Goal: Transaction & Acquisition: Purchase product/service

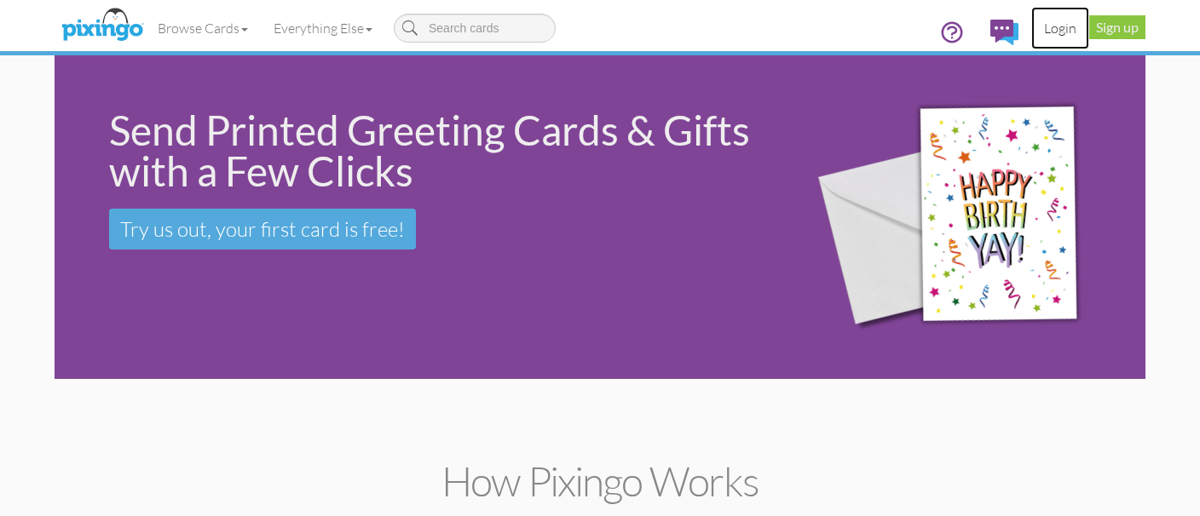
click at [1051, 29] on link "Login" at bounding box center [1060, 28] width 58 height 43
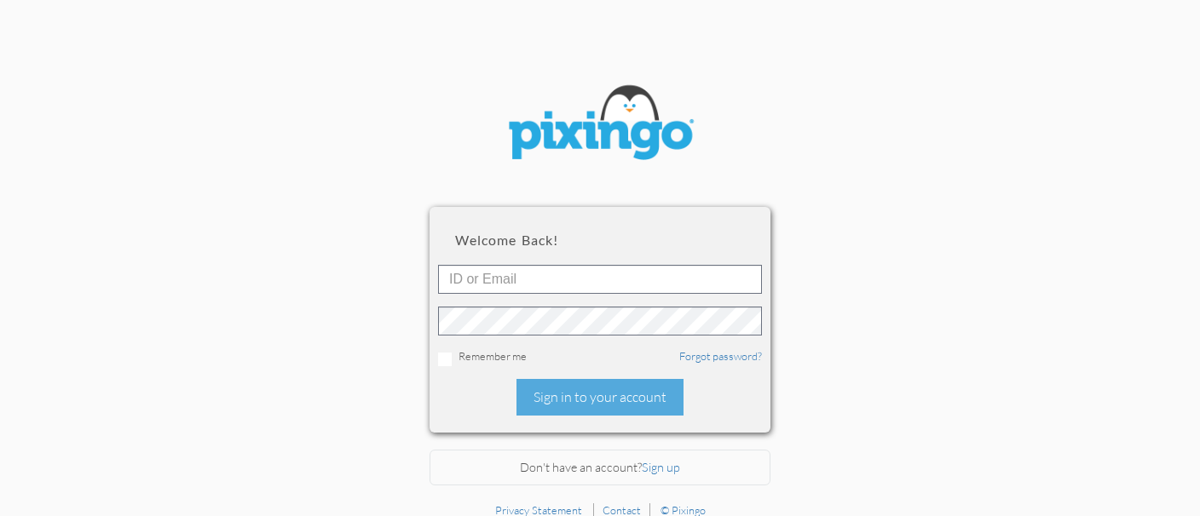
type input "[PERSON_NAME][EMAIL_ADDRESS][DOMAIN_NAME]"
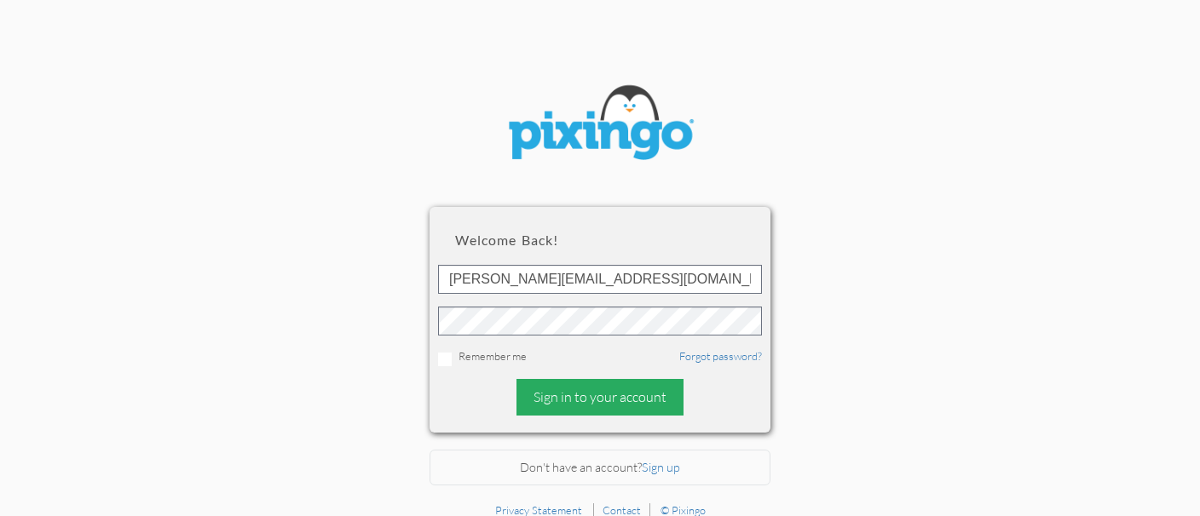
click at [559, 395] on div "Sign in to your account" at bounding box center [599, 397] width 167 height 37
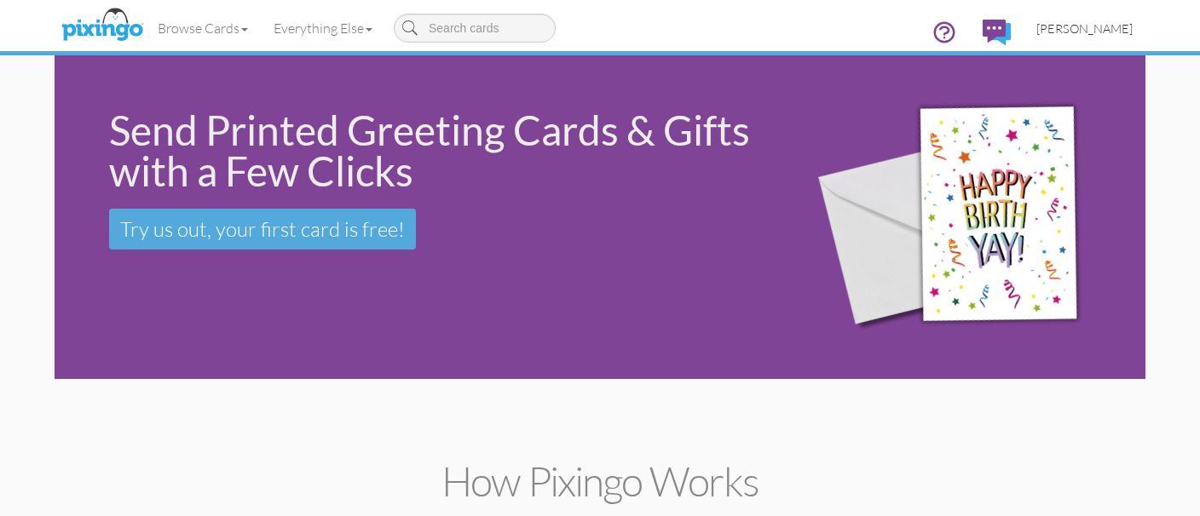
click at [1066, 19] on link "[PERSON_NAME]" at bounding box center [1084, 28] width 122 height 43
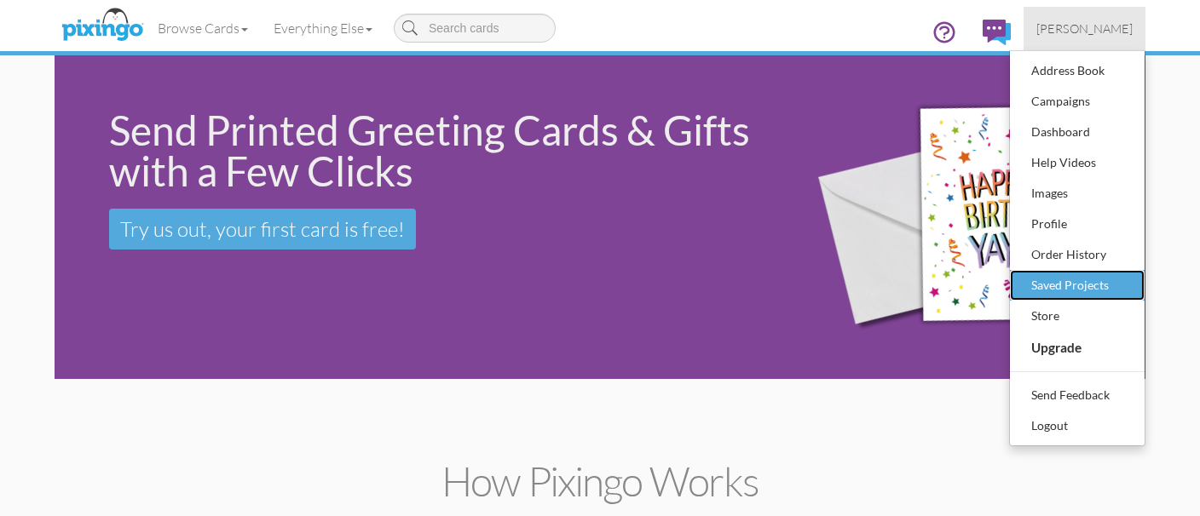
click at [1048, 280] on div "Saved Projects" at bounding box center [1077, 286] width 101 height 26
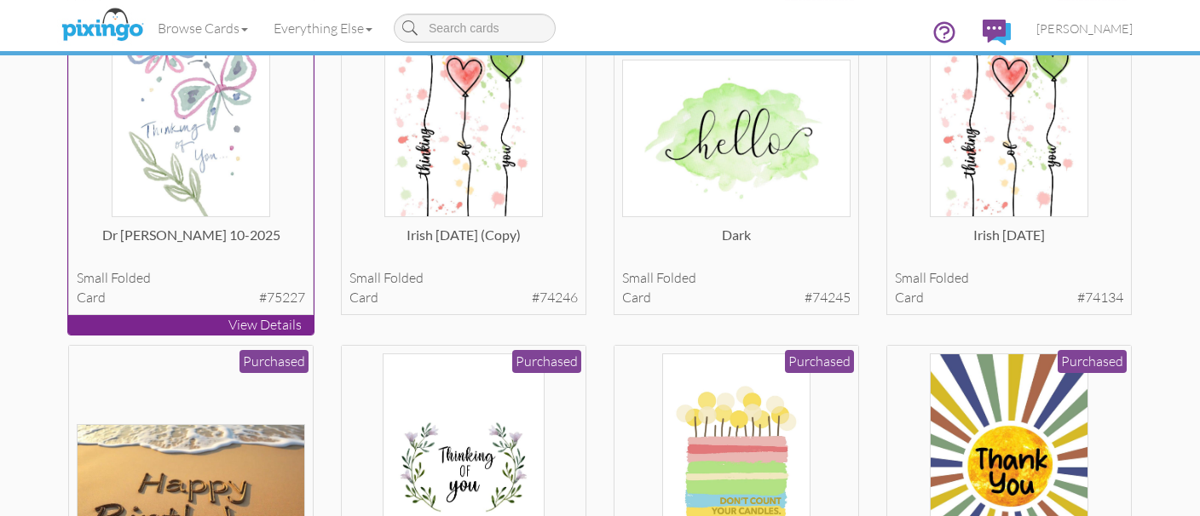
scroll to position [210, 0]
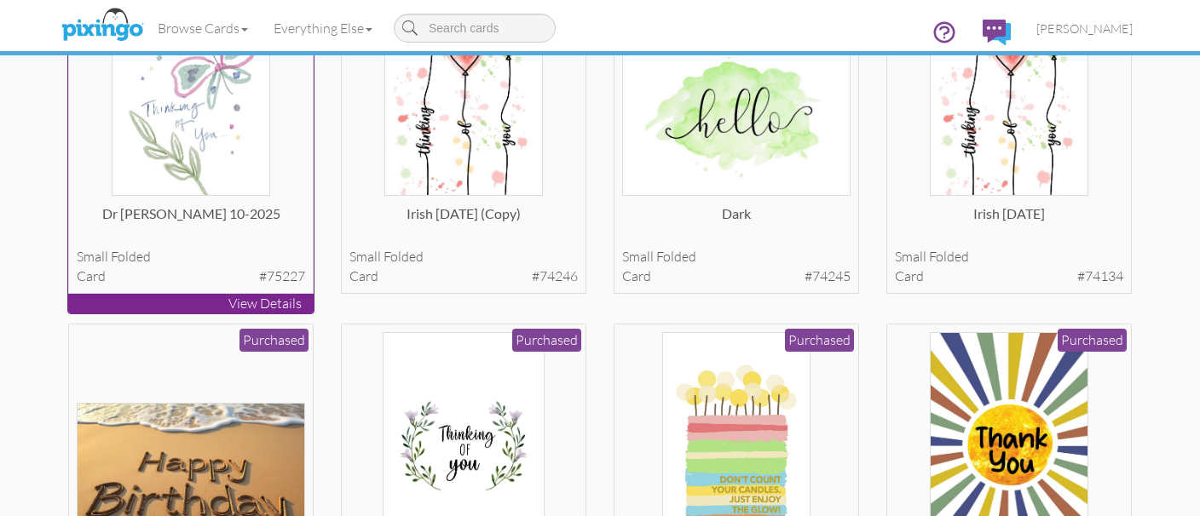
click at [205, 299] on p "View Details" at bounding box center [190, 304] width 245 height 20
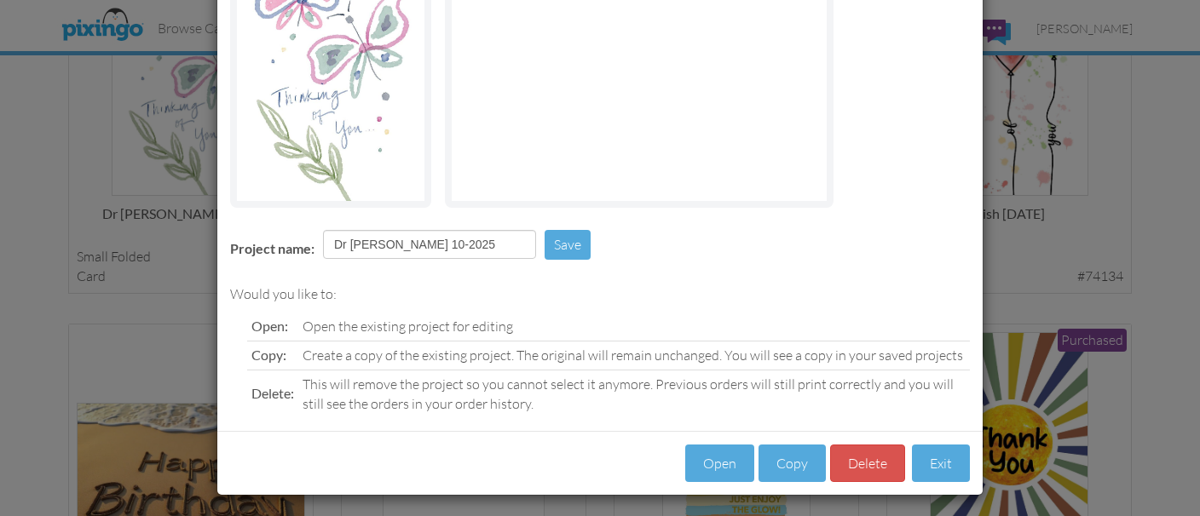
scroll to position [214, 0]
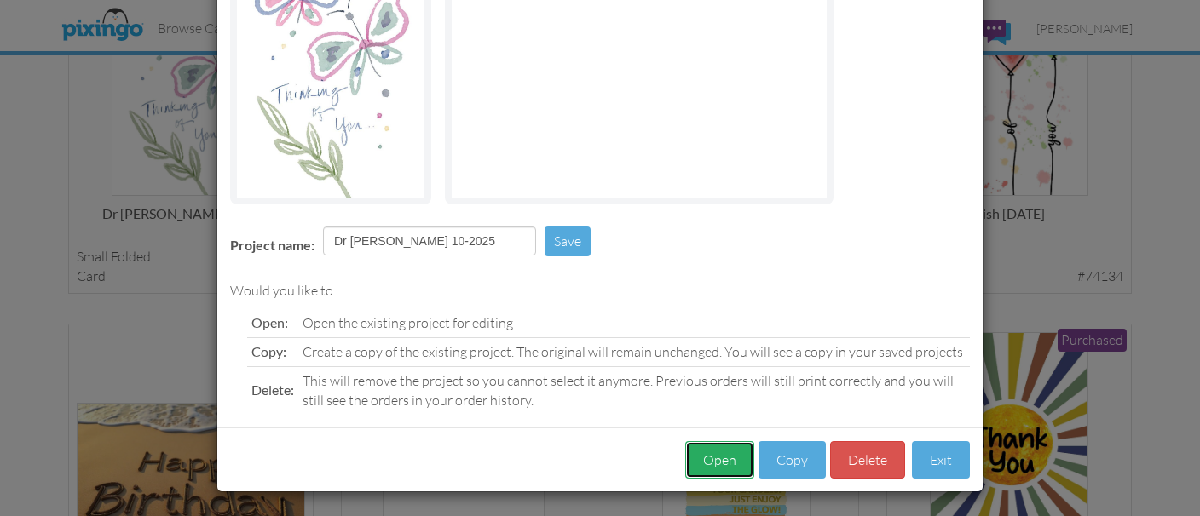
click at [713, 457] on button "Open" at bounding box center [719, 460] width 69 height 38
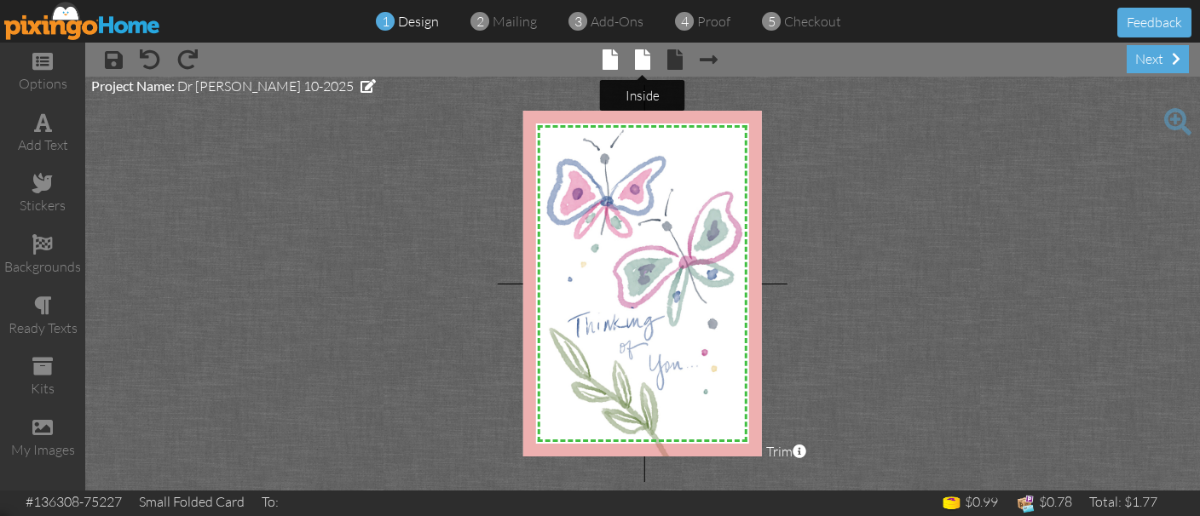
click at [643, 52] on span at bounding box center [642, 59] width 15 height 20
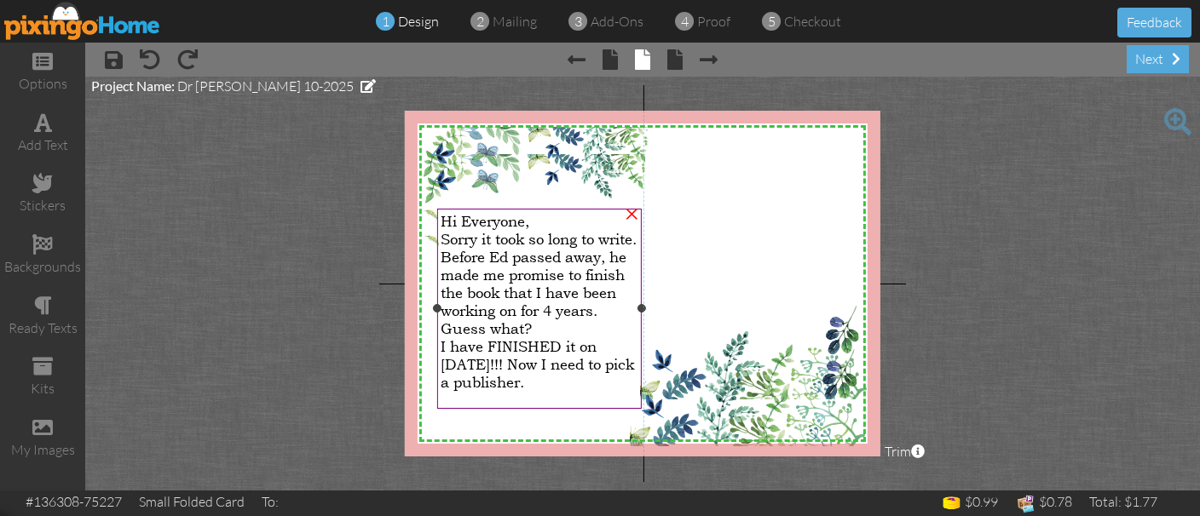
click at [568, 391] on div "I h ave FINISHED it on [DATE]!!! Now I need to pick a publisher." at bounding box center [539, 364] width 197 height 54
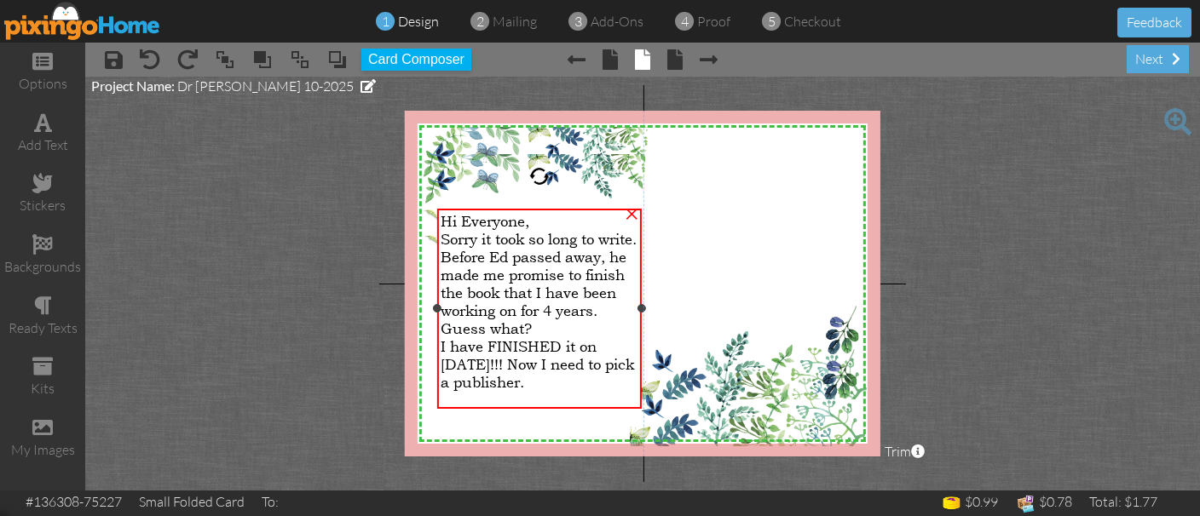
click at [568, 391] on div "I h ave FINISHED it on [DATE]!!! Now I need to pick a publisher." at bounding box center [539, 364] width 197 height 54
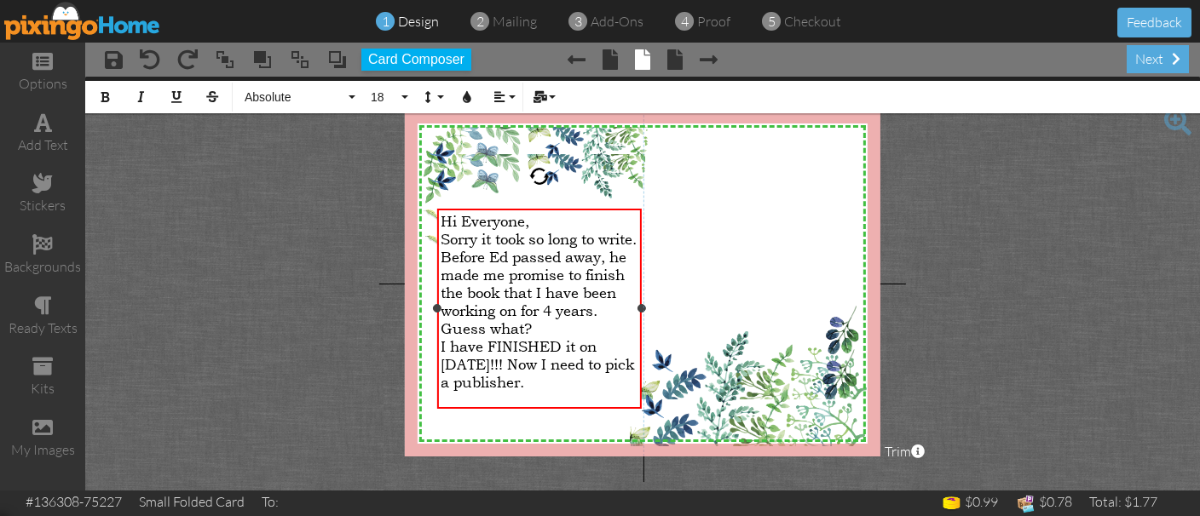
click at [568, 391] on div "I h ave FINISHED it on [DATE]!!! Now I need to pick a publisher." at bounding box center [539, 364] width 197 height 54
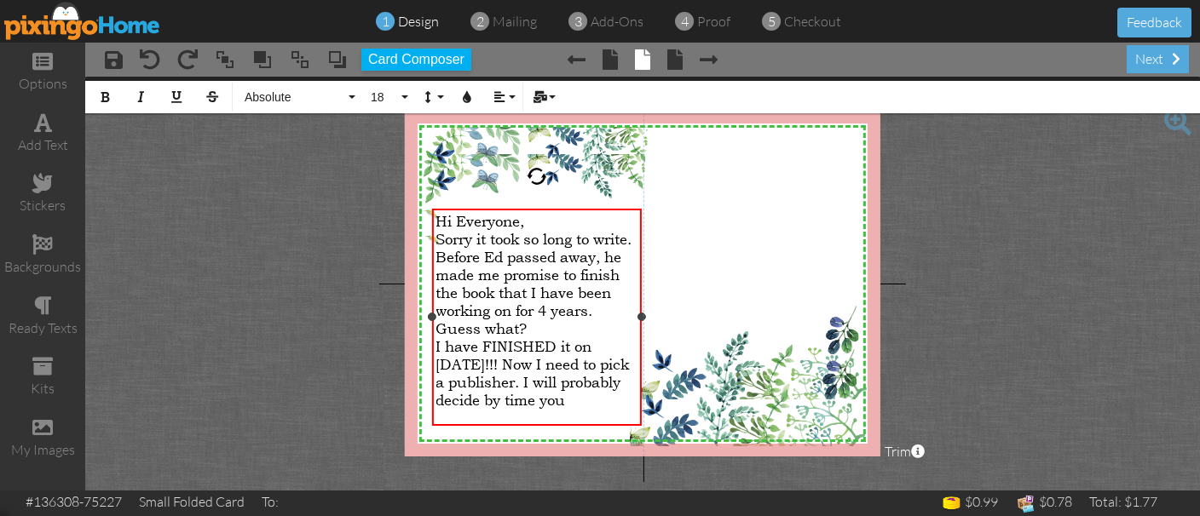
drag, startPoint x: 435, startPoint y: 326, endPoint x: 430, endPoint y: 365, distance: 39.5
click at [432, 365] on div "Hi Everyone, Sorry it took so long to write. Before [PERSON_NAME] passed away, …" at bounding box center [537, 318] width 210 height 218
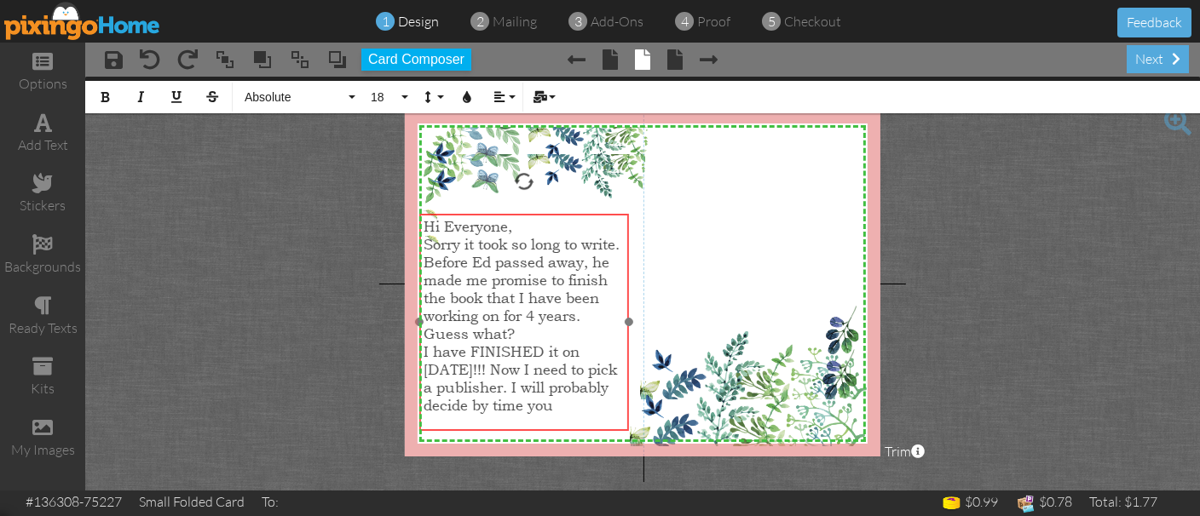
drag, startPoint x: 430, startPoint y: 365, endPoint x: 417, endPoint y: 370, distance: 13.8
click at [417, 370] on div at bounding box center [524, 323] width 218 height 227
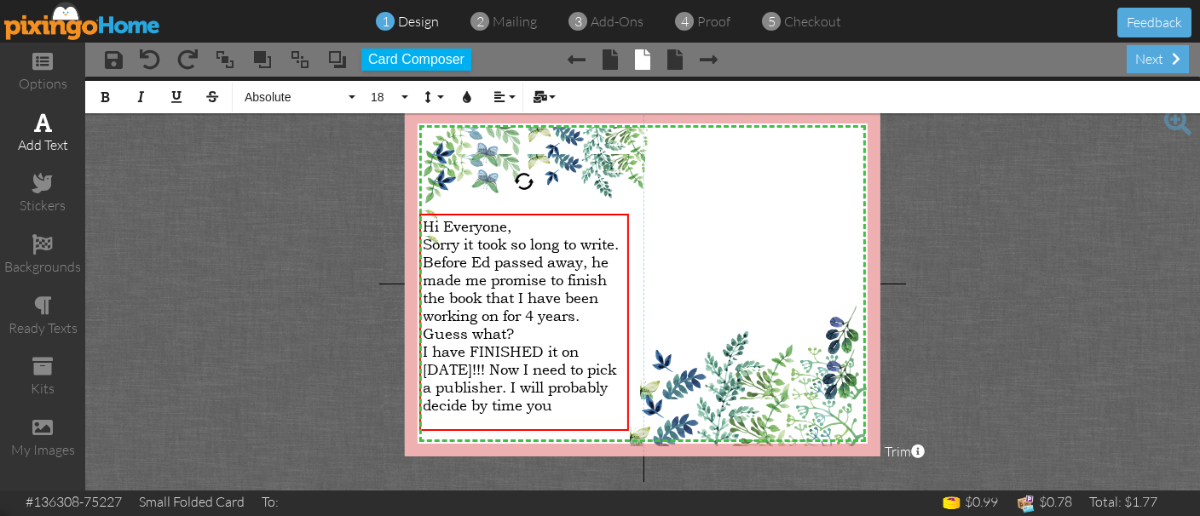
click at [66, 108] on div "add text" at bounding box center [42, 134] width 85 height 60
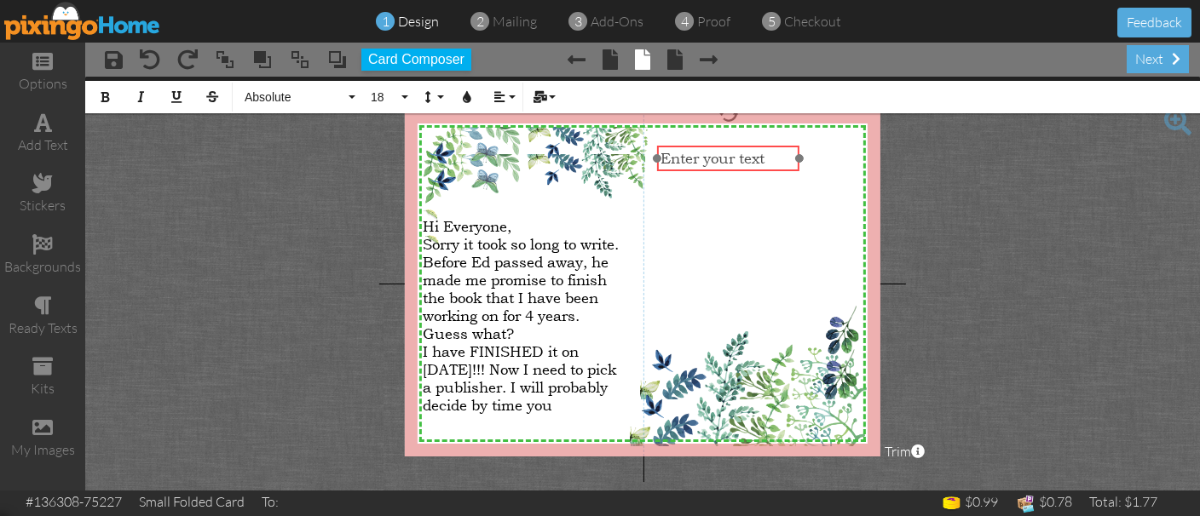
drag, startPoint x: 518, startPoint y: 168, endPoint x: 723, endPoint y: 168, distance: 204.5
click at [723, 168] on div "​ Enter your text ​" at bounding box center [728, 159] width 142 height 26
drag, startPoint x: 798, startPoint y: 159, endPoint x: 847, endPoint y: 198, distance: 62.4
click at [847, 198] on div "X X X X X X X X X X X X X X X X X X X X X X X X X X X X X X X X X X X X X X X X…" at bounding box center [643, 284] width 476 height 346
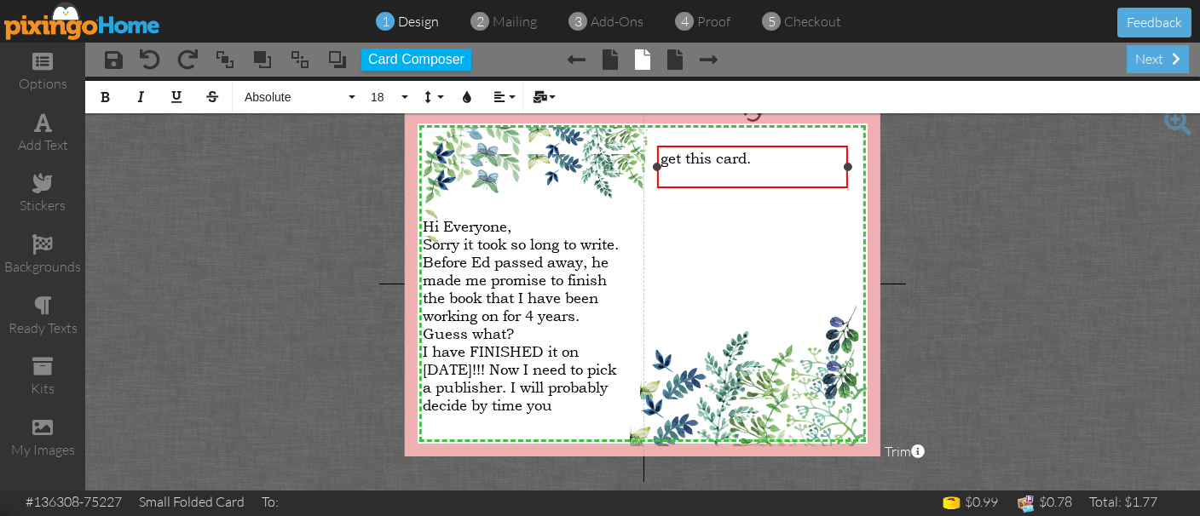
click at [744, 176] on div "​" at bounding box center [751, 176] width 183 height 18
click at [850, 179] on div "get this card. ​ As you might remember ×" at bounding box center [755, 167] width 196 height 43
click at [822, 179] on span "As you might remember" at bounding box center [743, 176] width 167 height 18
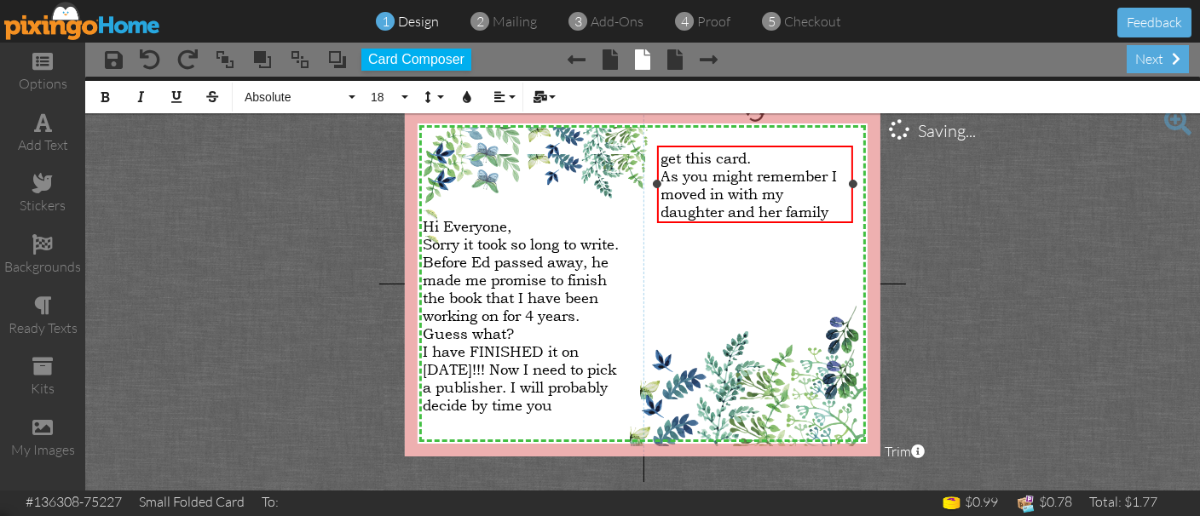
click at [822, 179] on span "As you might remember I moved in with my daughter and her family" at bounding box center [748, 194] width 176 height 54
drag, startPoint x: 852, startPoint y: 187, endPoint x: 859, endPoint y: 200, distance: 15.2
click at [859, 200] on div "get this card. As you might remember I moved in with my daughter and her family…" at bounding box center [758, 185] width 203 height 78
click at [779, 207] on div "As you might remember I moved in with my daughter and her family" at bounding box center [757, 194] width 195 height 54
click at [779, 207] on span "As you might remember I moved in with my daughter and her family. It's very nic…" at bounding box center [755, 203] width 190 height 72
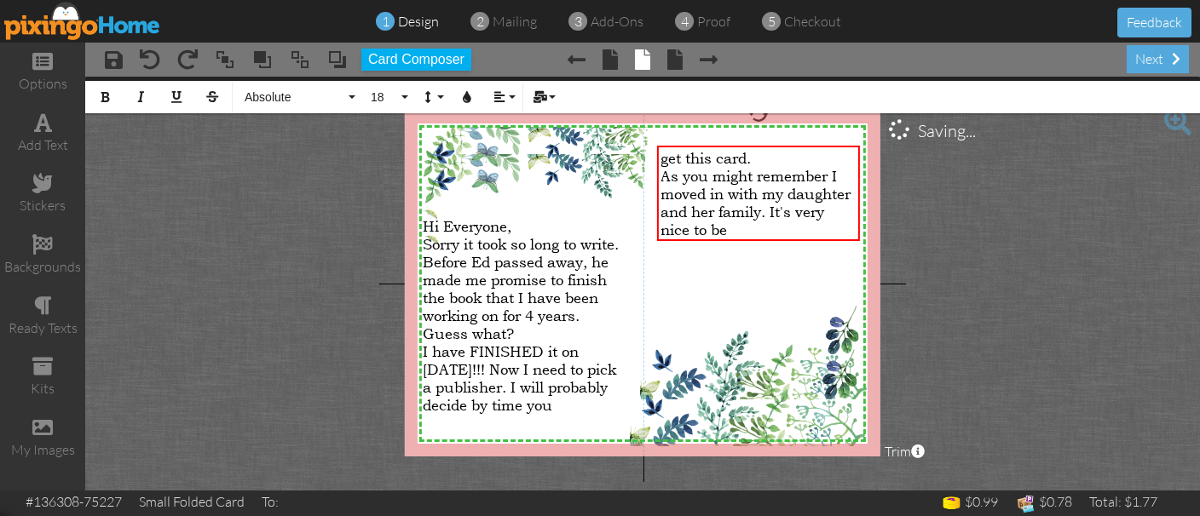
click at [779, 207] on span "As you might remember I moved in with my daughter and her family. It's very nic…" at bounding box center [755, 203] width 190 height 72
click at [778, 233] on div "As you might remember I moved in with my daughter and her family. It's very nic…" at bounding box center [757, 203] width 195 height 72
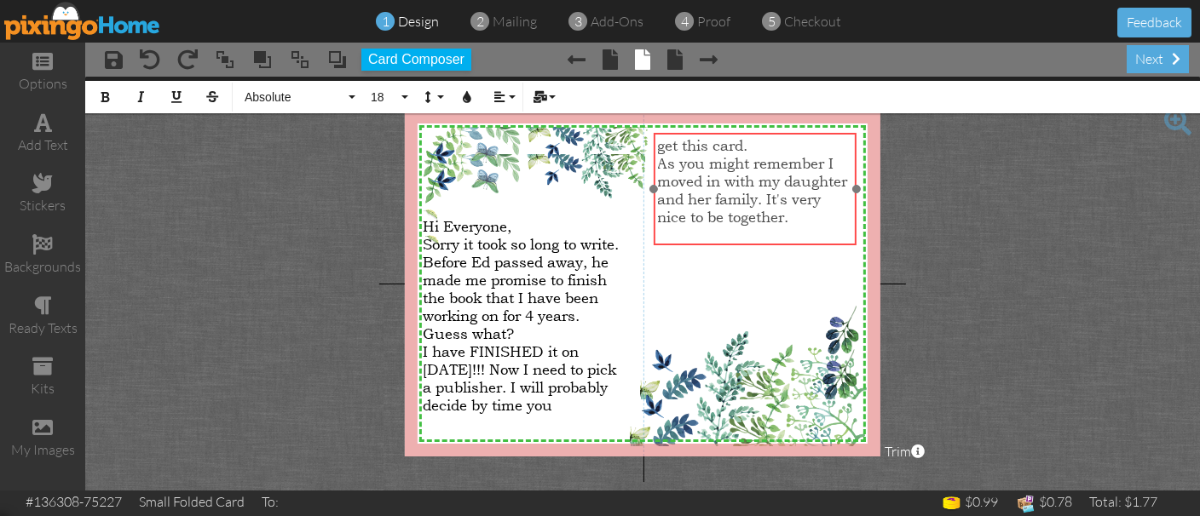
drag, startPoint x: 752, startPoint y: 143, endPoint x: 749, endPoint y: 130, distance: 13.2
click at [749, 130] on div at bounding box center [754, 190] width 211 height 122
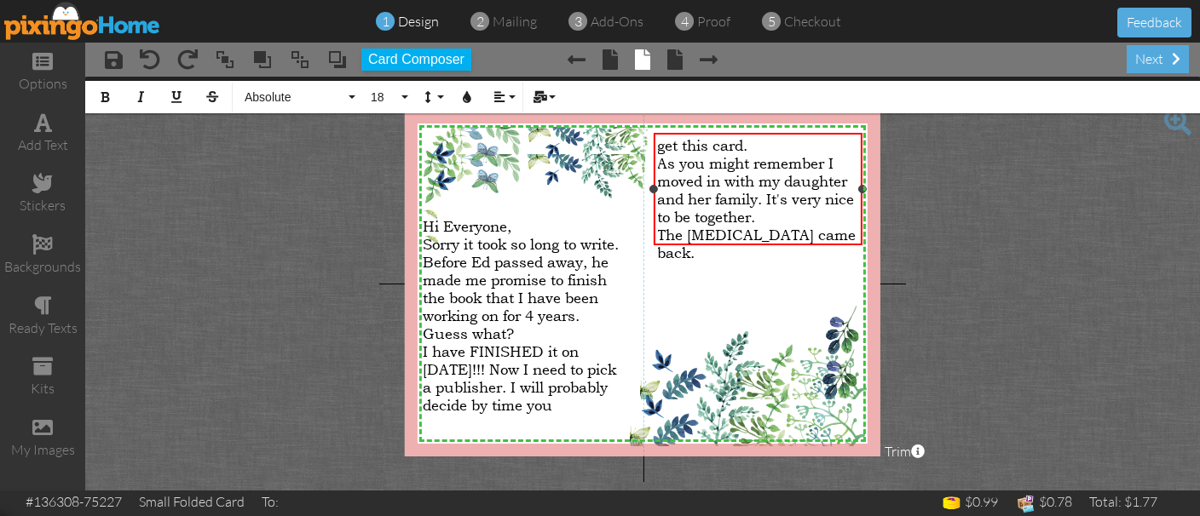
drag, startPoint x: 856, startPoint y: 198, endPoint x: 862, endPoint y: 216, distance: 19.7
click at [862, 216] on div "get this card. As you might remember I moved in with my daughter and her family…" at bounding box center [758, 189] width 209 height 113
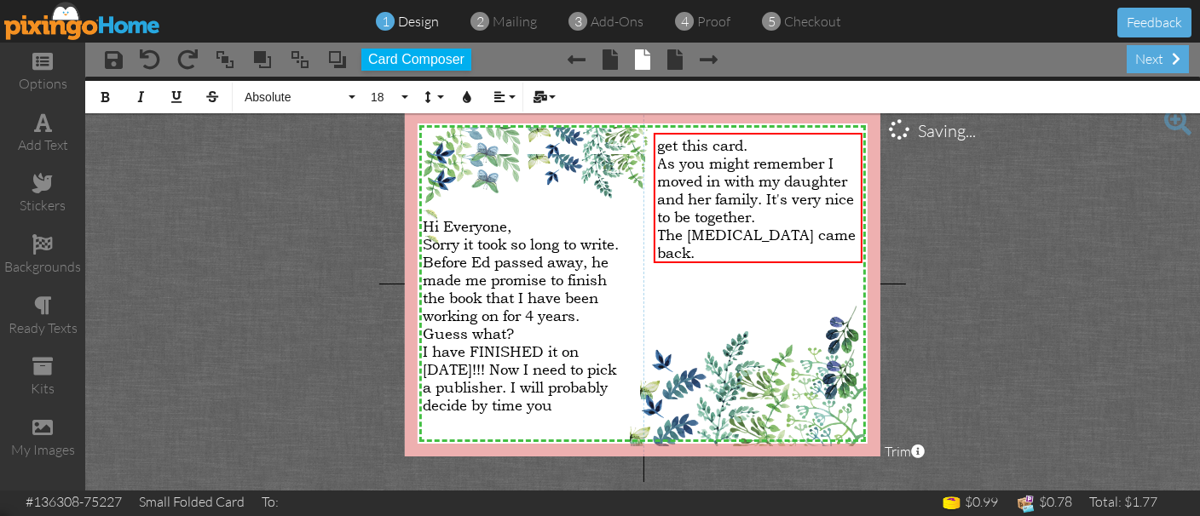
click at [983, 294] on project-studio-wrapper "X X X X X X X X X X X X X X X X X X X X X X X X X X X X X X X X X X X X X X X X…" at bounding box center [642, 284] width 1115 height 414
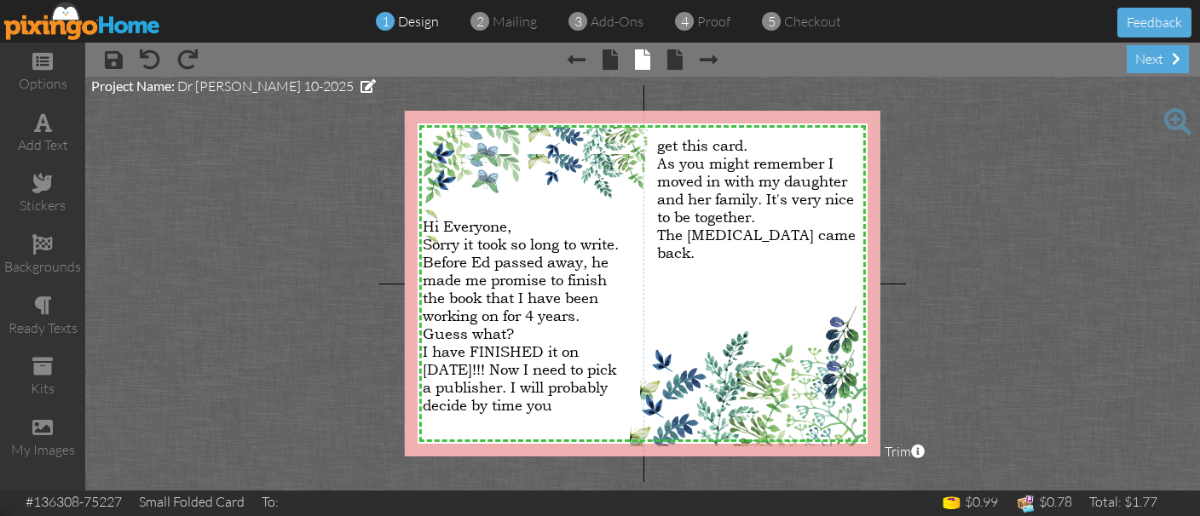
click at [983, 294] on project-studio-wrapper "X X X X X X X X X X X X X X X X X X X X X X X X X X X X X X X X X X X X X X X X…" at bounding box center [642, 284] width 1115 height 414
click at [717, 253] on div "The [MEDICAL_DATA] came back." at bounding box center [757, 244] width 201 height 36
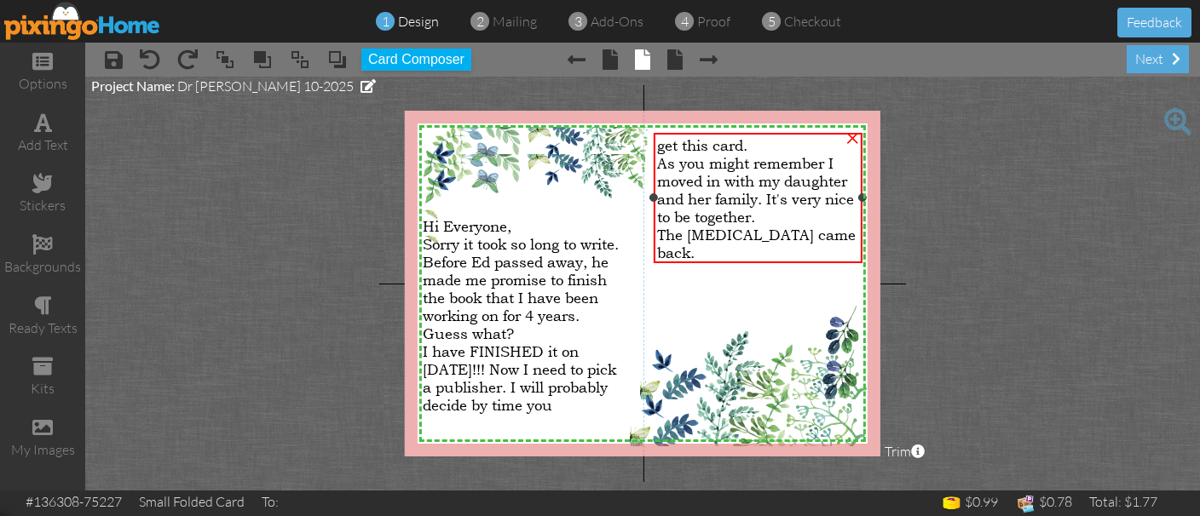
click at [717, 253] on div "The [MEDICAL_DATA] came back." at bounding box center [757, 244] width 201 height 36
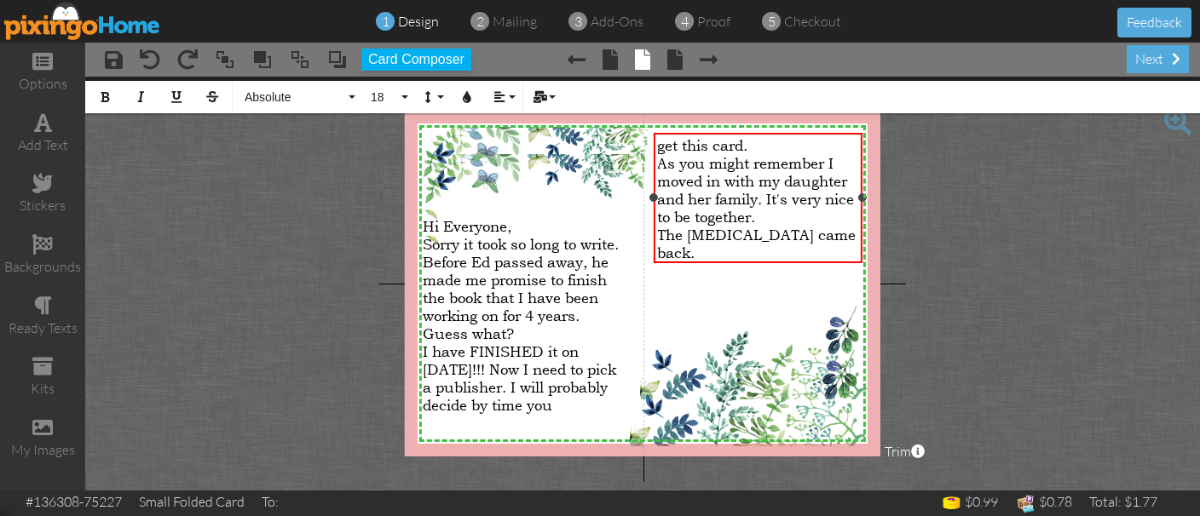
click at [704, 244] on span "The [MEDICAL_DATA] came back." at bounding box center [756, 244] width 199 height 36
click at [653, 196] on div at bounding box center [650, 197] width 9 height 9
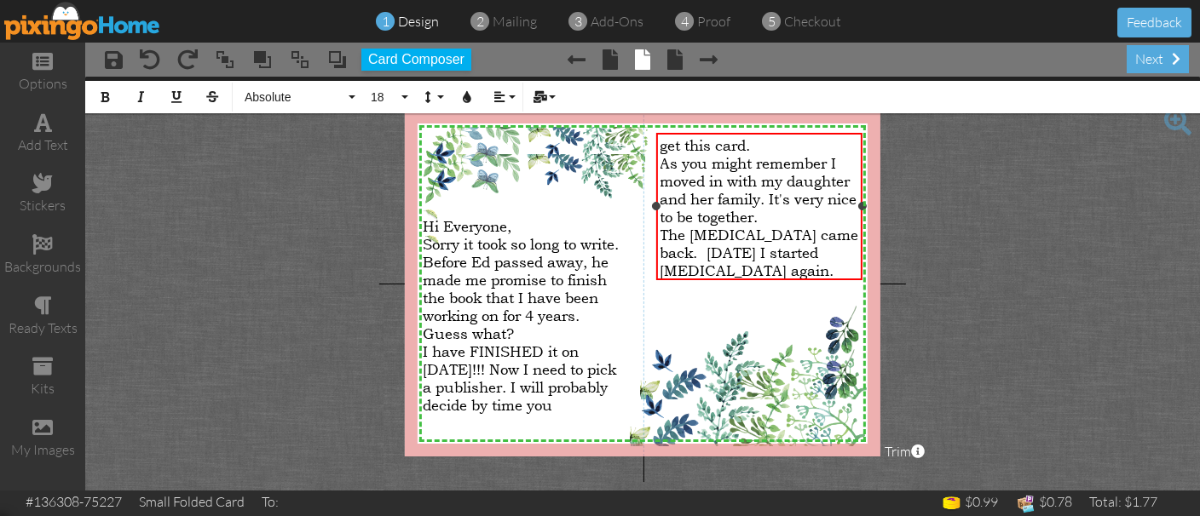
drag, startPoint x: 652, startPoint y: 207, endPoint x: 658, endPoint y: 200, distance: 9.1
click at [658, 200] on div "get this card. As you might remember I moved in with my daughter and her family…" at bounding box center [759, 207] width 206 height 148
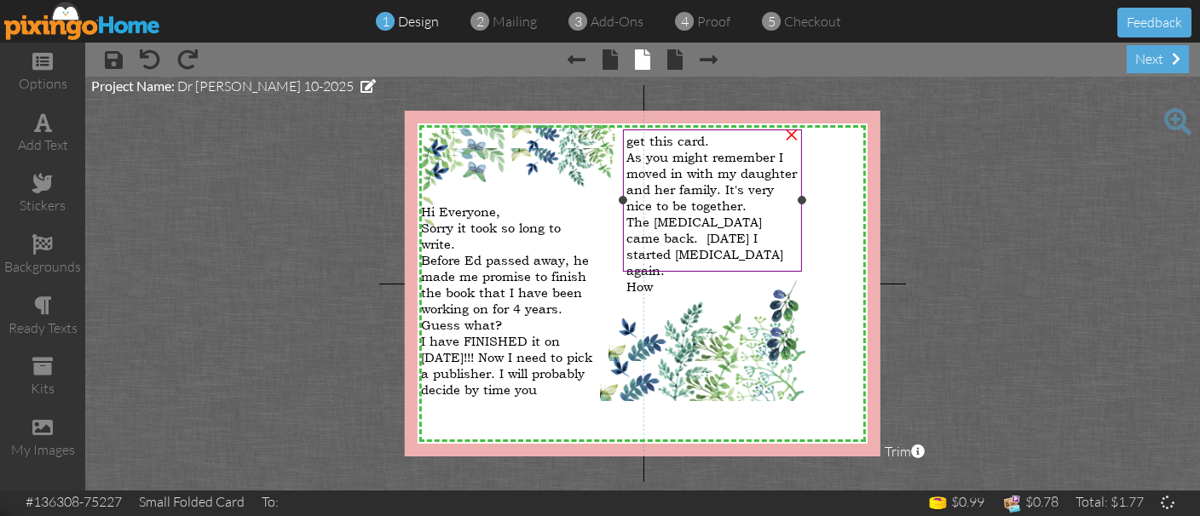
click at [709, 309] on div "X X X X X X X X X X X X X X X X X X X X X X X X X X X X X X X X X X X X X X X X…" at bounding box center [643, 284] width 476 height 346
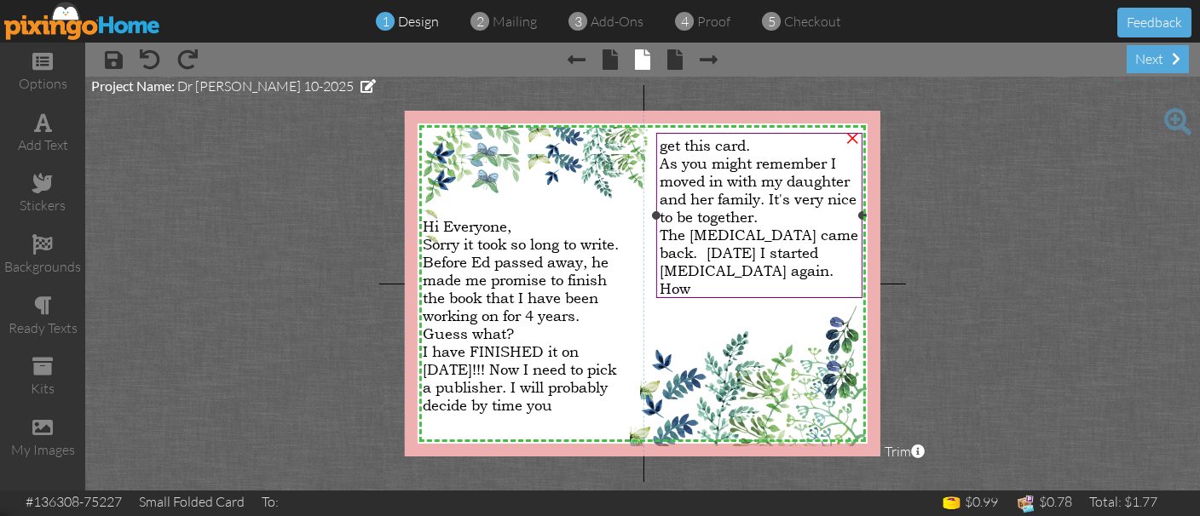
click at [706, 282] on div "How" at bounding box center [759, 289] width 199 height 18
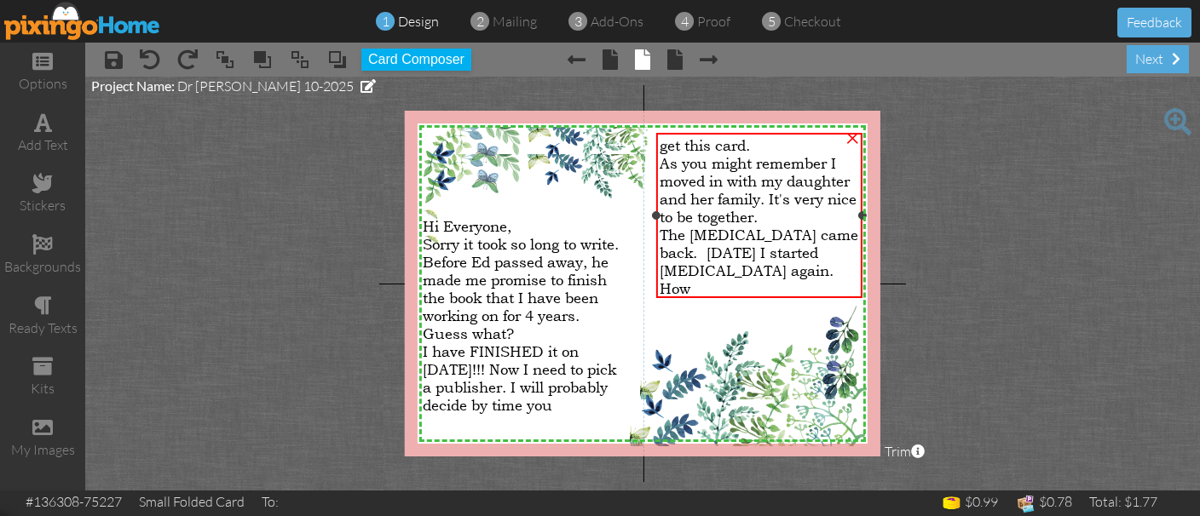
click at [706, 282] on div "How" at bounding box center [759, 289] width 199 height 18
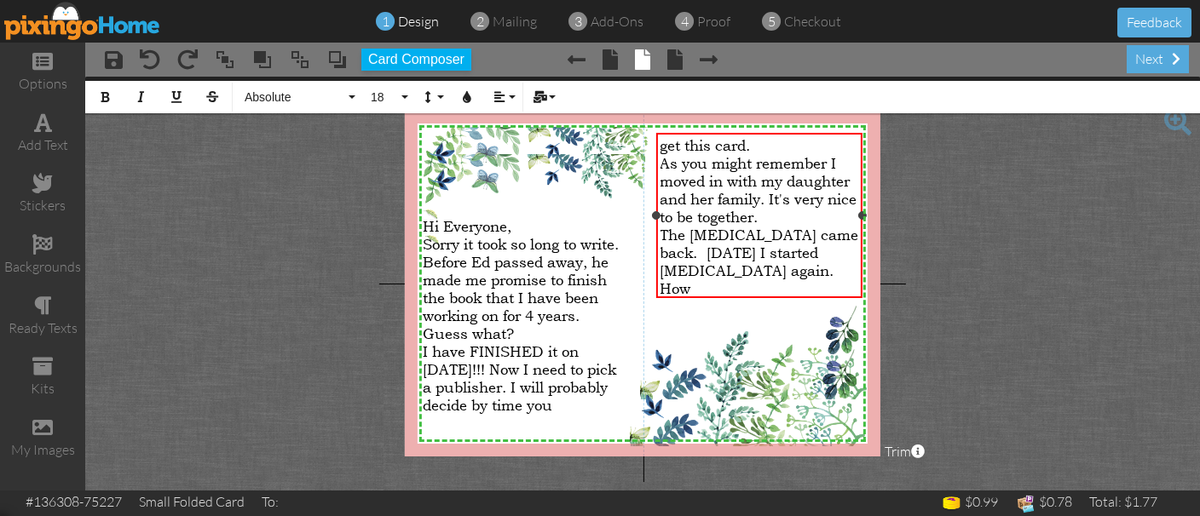
click at [712, 280] on div "How" at bounding box center [759, 289] width 199 height 18
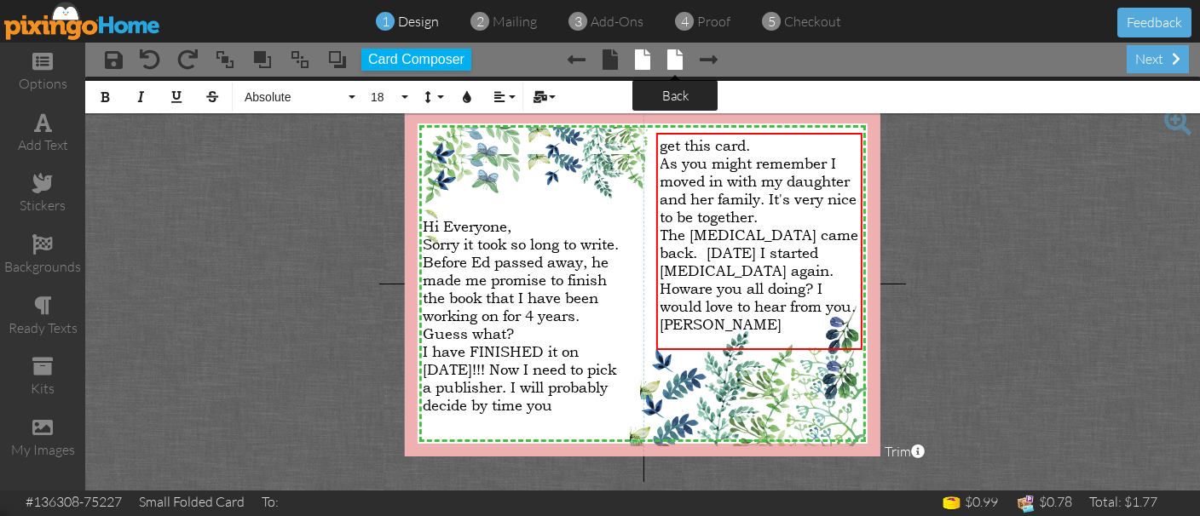
click at [667, 60] on span at bounding box center [674, 59] width 15 height 20
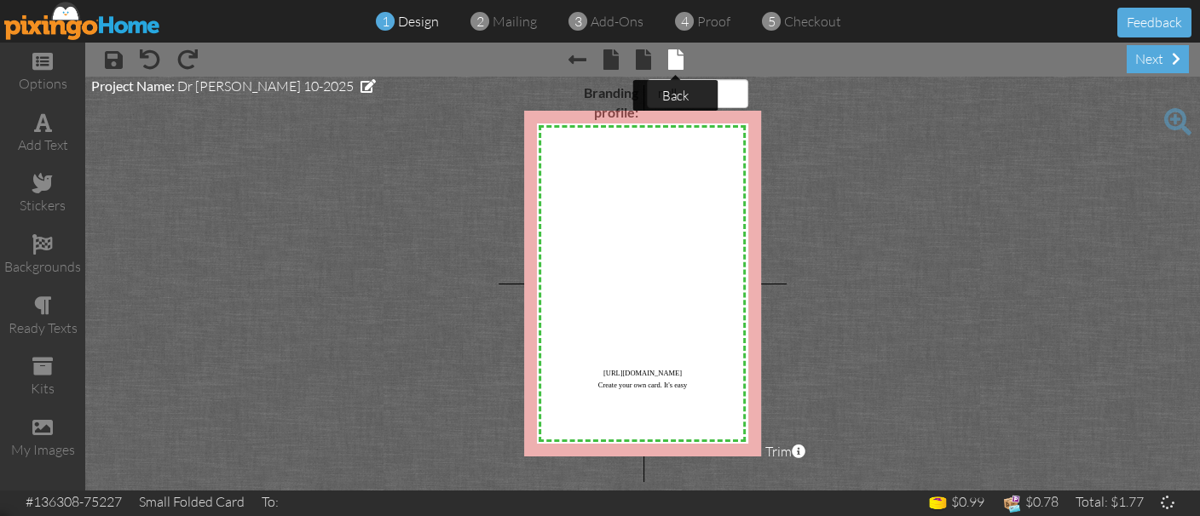
select select "object:1174"
click at [1139, 55] on div "next" at bounding box center [1158, 59] width 62 height 28
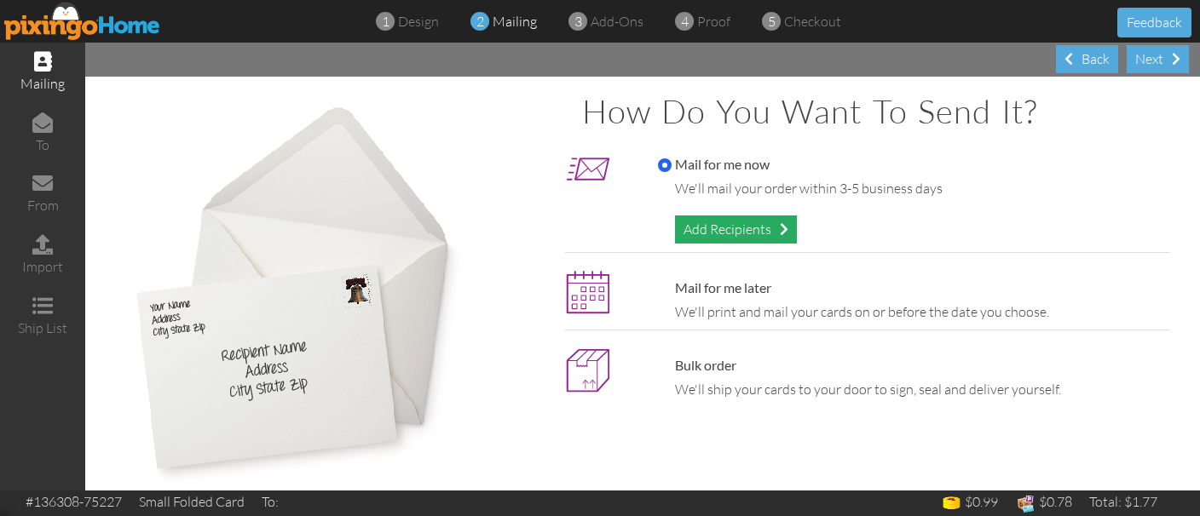
click at [772, 222] on div "Add Recipients" at bounding box center [736, 230] width 122 height 28
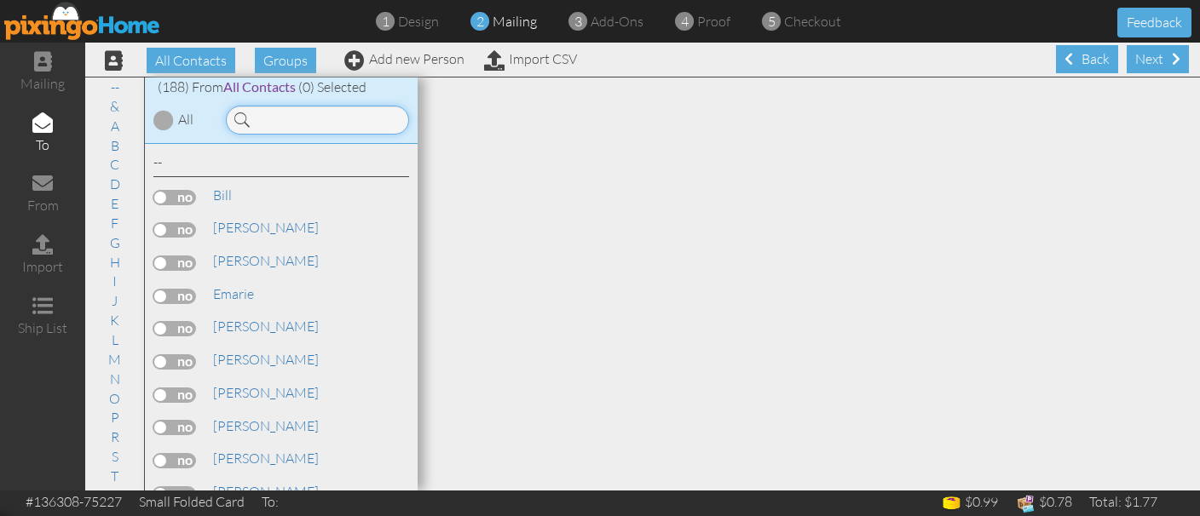
click at [318, 121] on input at bounding box center [317, 120] width 183 height 29
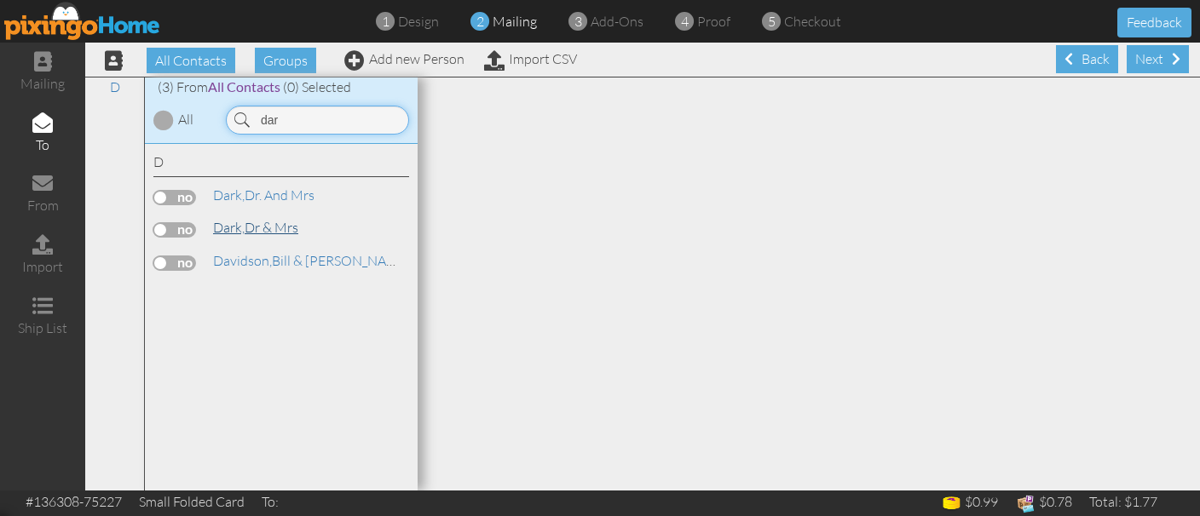
type input "dar"
click at [231, 227] on span "Dark," at bounding box center [229, 227] width 32 height 17
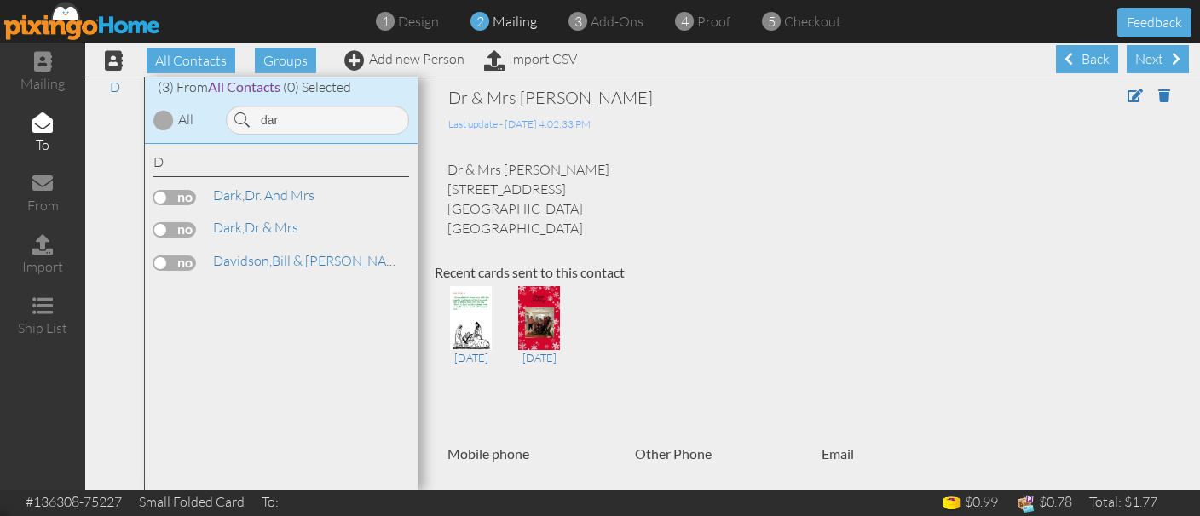
click at [165, 229] on label at bounding box center [174, 229] width 43 height 15
click at [0, 0] on input "checkbox" at bounding box center [0, 0] width 0 height 0
click at [1153, 61] on div "Next" at bounding box center [1158, 59] width 62 height 28
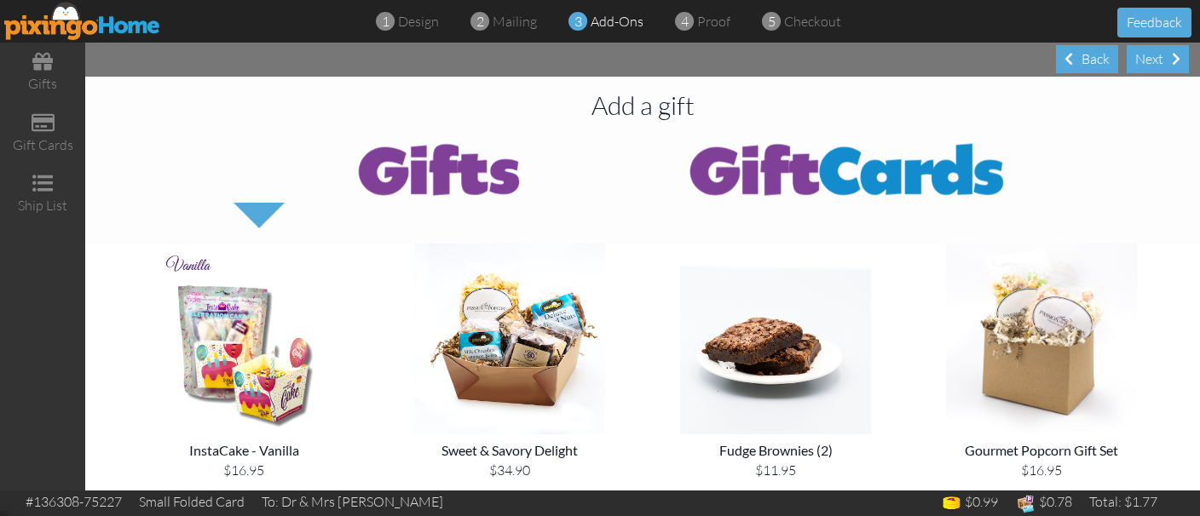
click at [1153, 61] on div "Next" at bounding box center [1158, 59] width 62 height 28
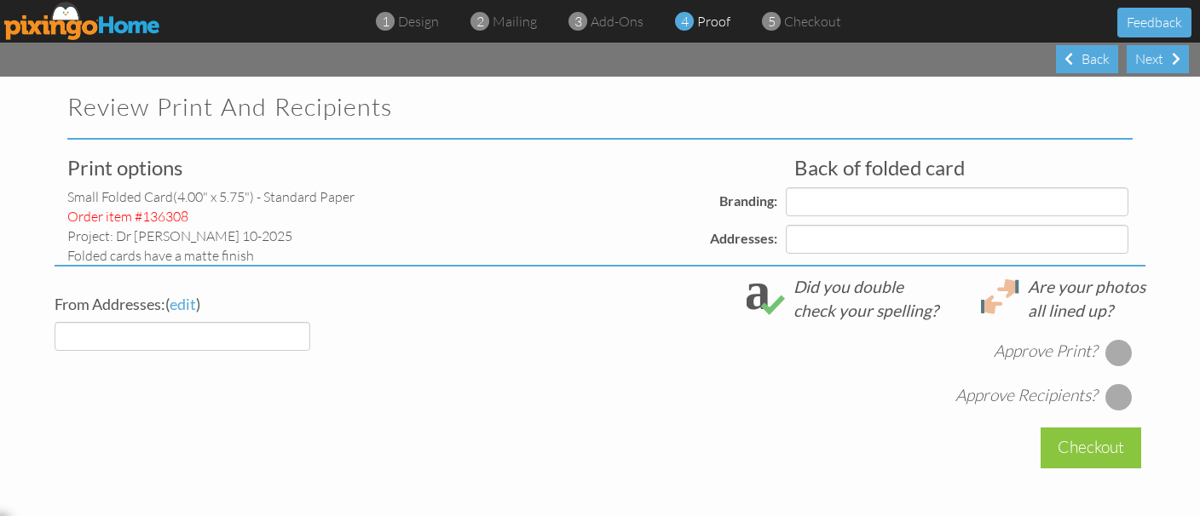
select select "object:2053"
select select "object:2056"
select select "object:2059"
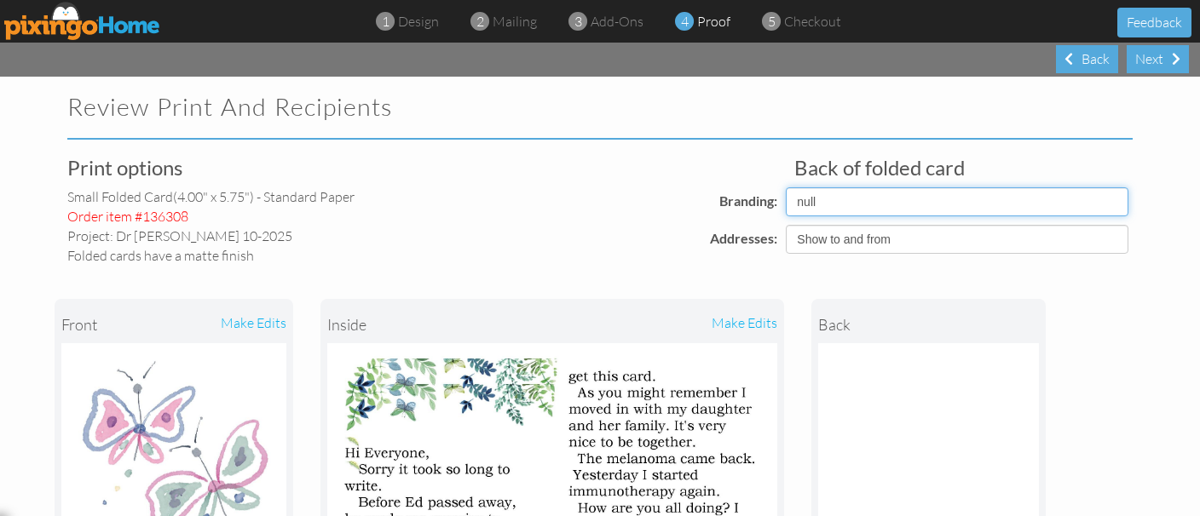
click at [786, 187] on select "Pixingo Default Profile" at bounding box center [957, 201] width 343 height 29
click at [1030, 204] on select "Pixingo Default Profile" at bounding box center [957, 201] width 343 height 29
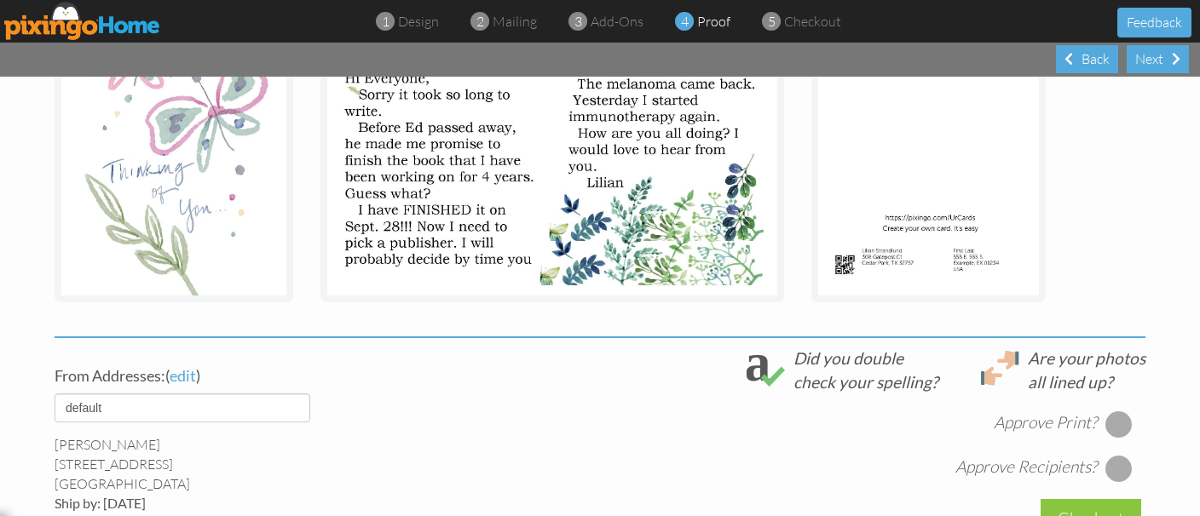
scroll to position [625, 0]
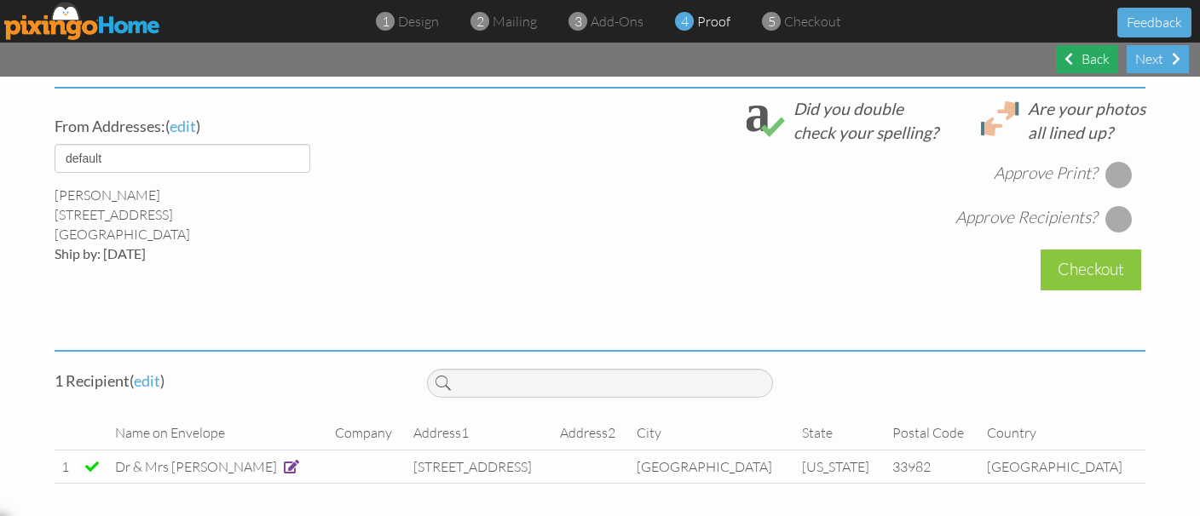
click at [1065, 62] on span at bounding box center [1068, 59] width 9 height 14
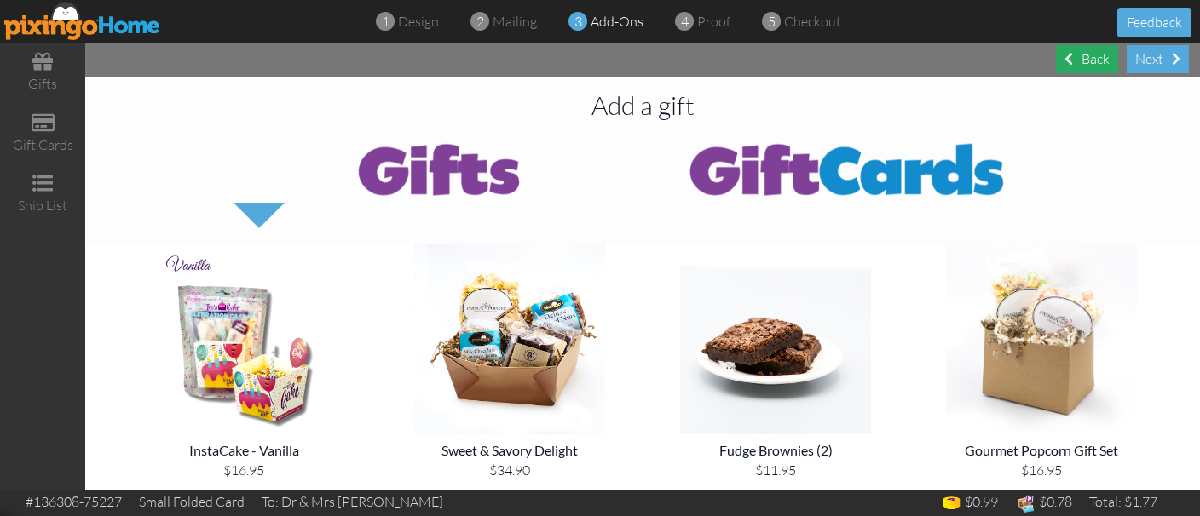
click at [1065, 62] on span at bounding box center [1068, 59] width 9 height 14
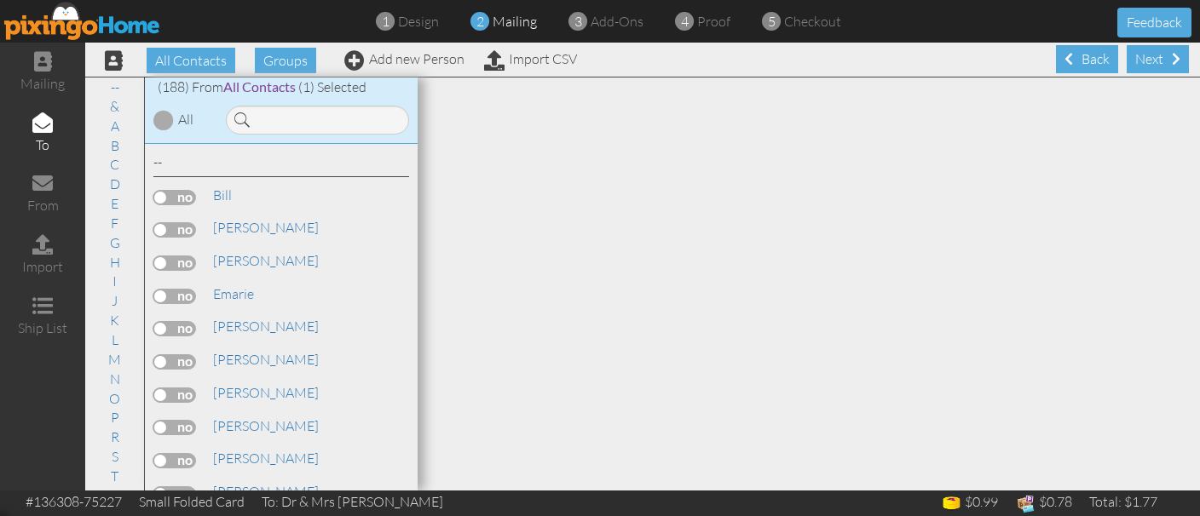
click at [1065, 62] on span at bounding box center [1068, 59] width 9 height 14
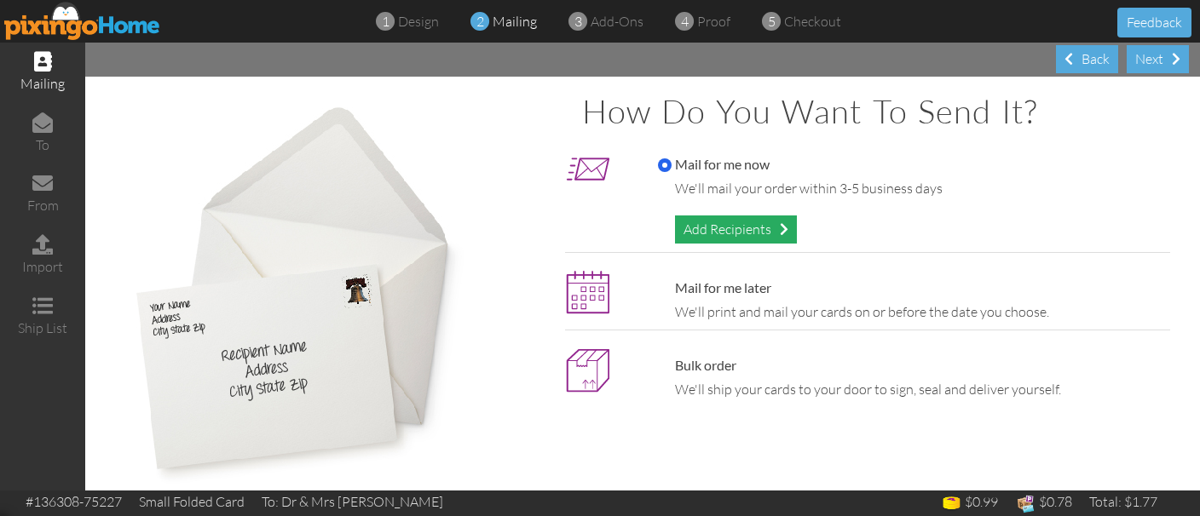
click at [734, 227] on div "Add Recipients" at bounding box center [736, 230] width 122 height 28
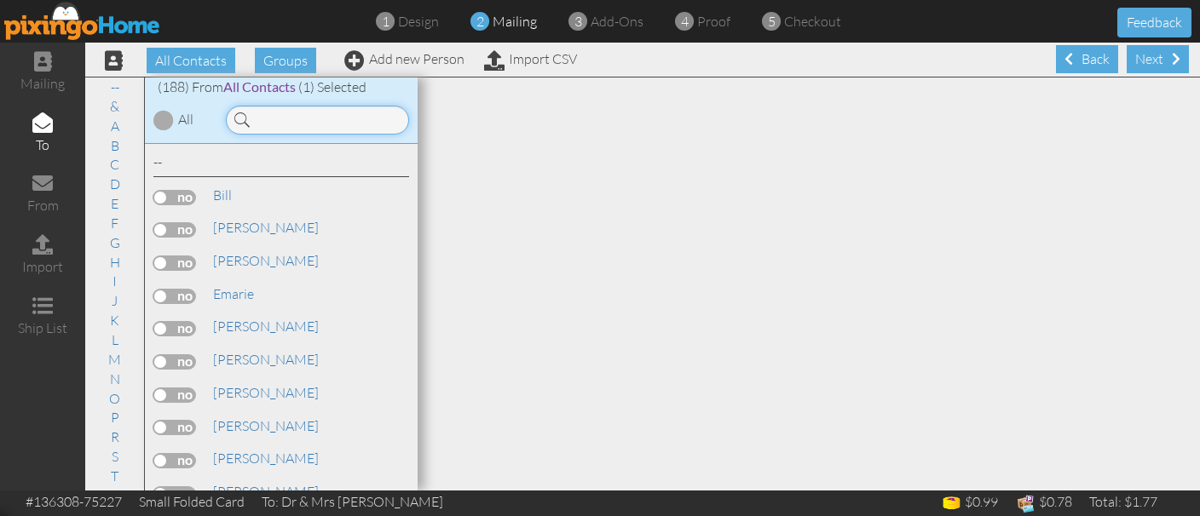
click at [263, 118] on input at bounding box center [317, 120] width 183 height 29
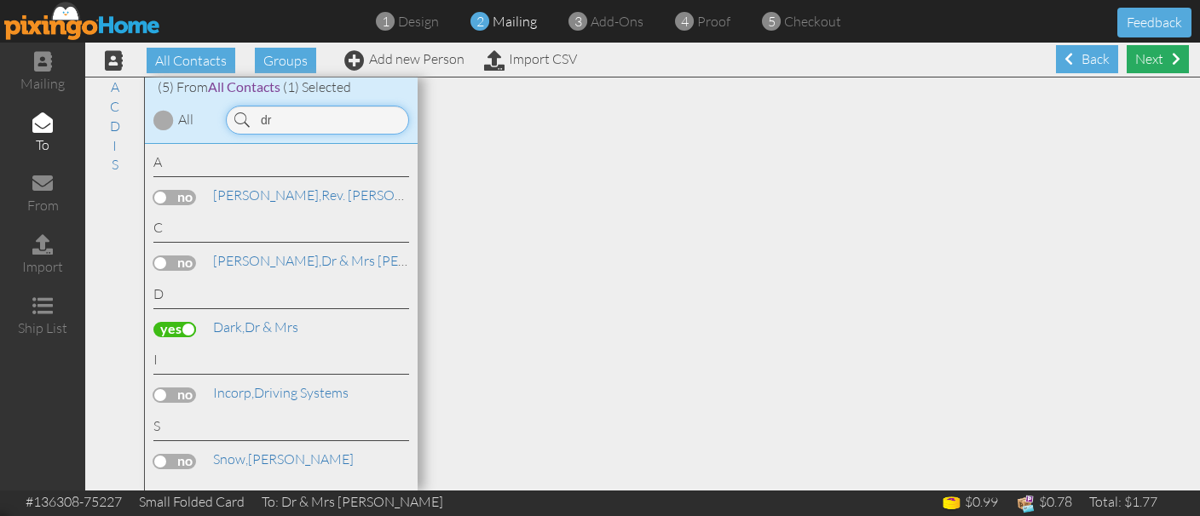
type input "dr"
click at [1147, 60] on div "Next" at bounding box center [1158, 59] width 62 height 28
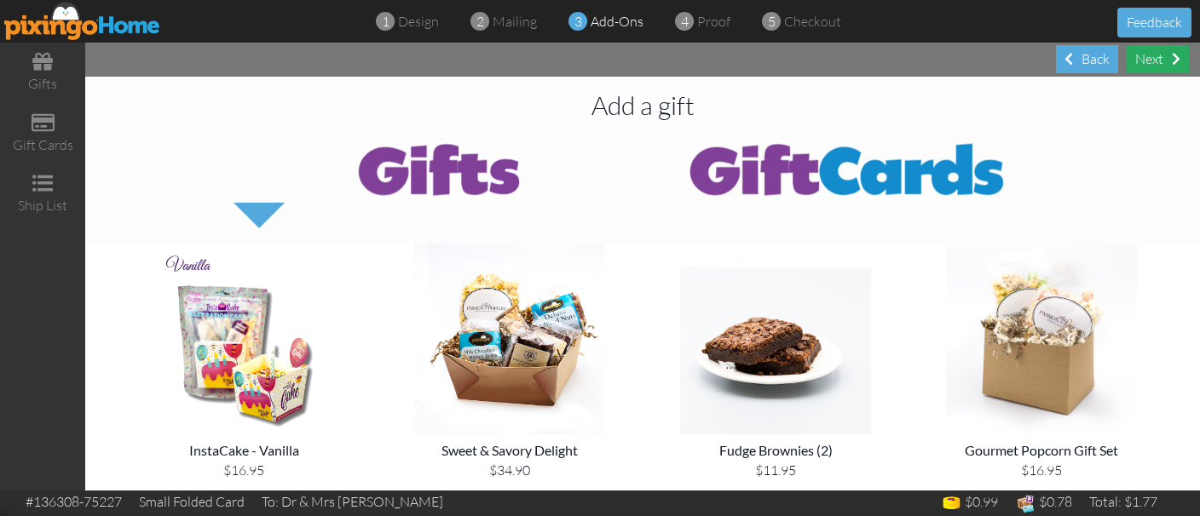
click at [1152, 68] on div "Next" at bounding box center [1158, 59] width 62 height 28
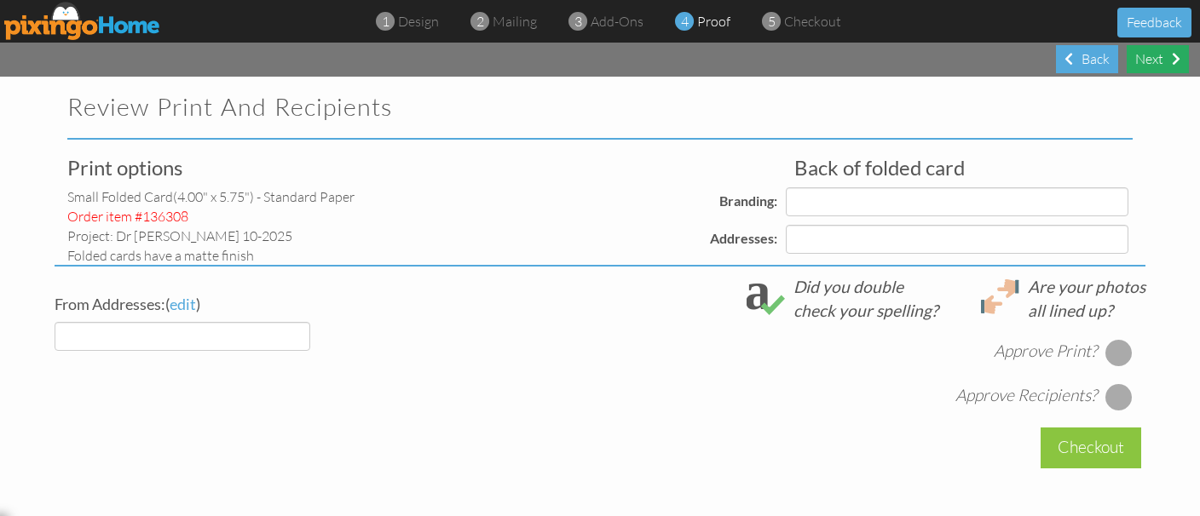
select select "object:3340"
select select "object:3343"
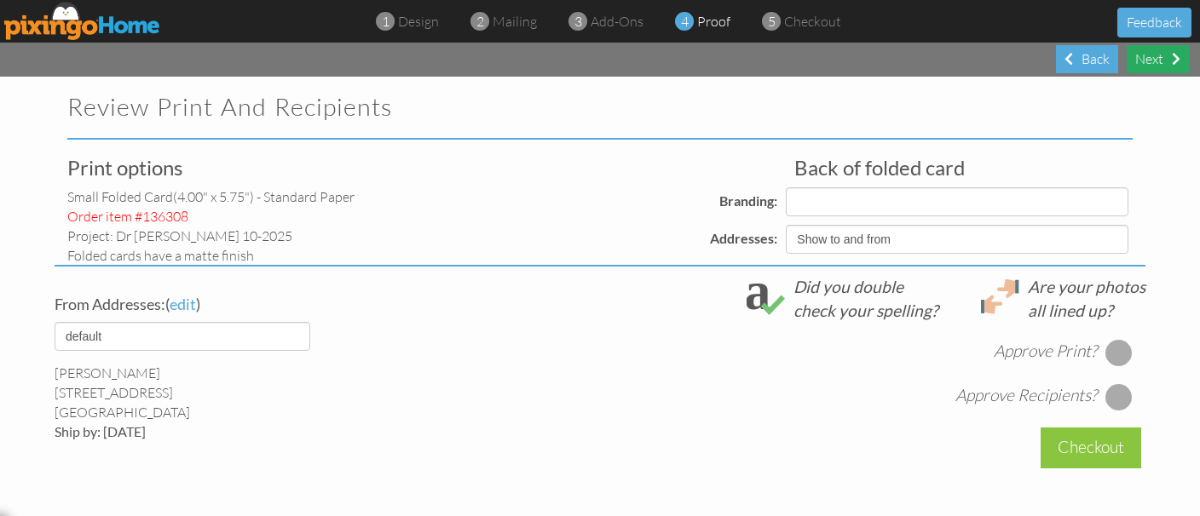
select select "object:3346"
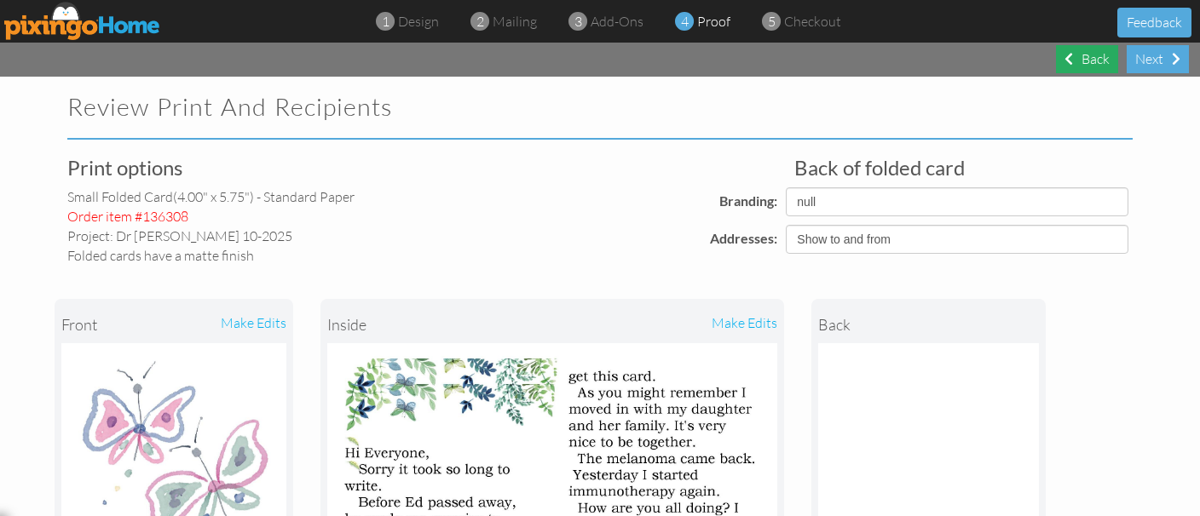
click at [1064, 62] on div "Back" at bounding box center [1087, 59] width 62 height 28
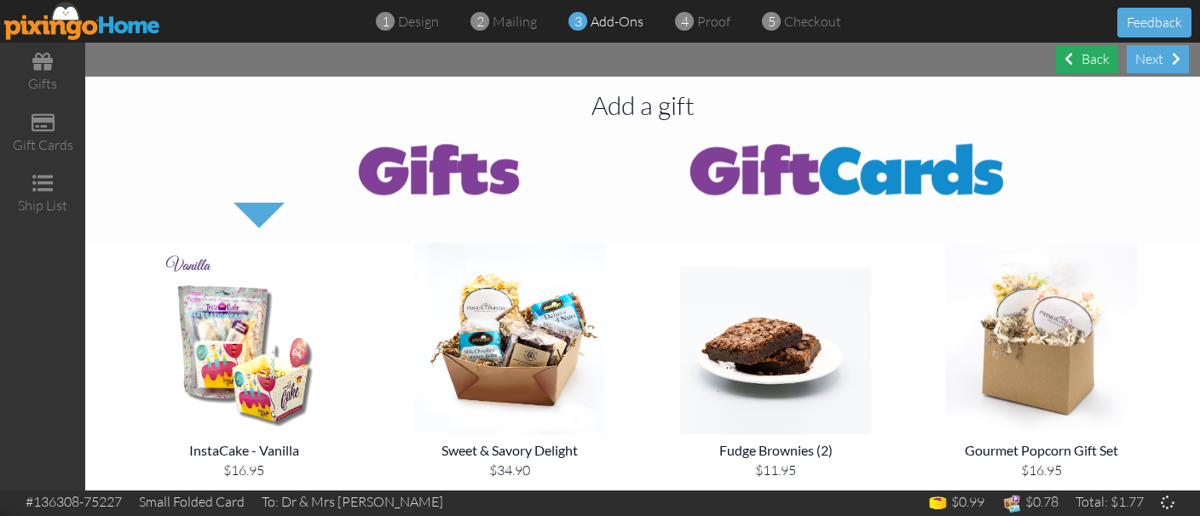
click at [1064, 62] on div "Back" at bounding box center [1087, 59] width 62 height 28
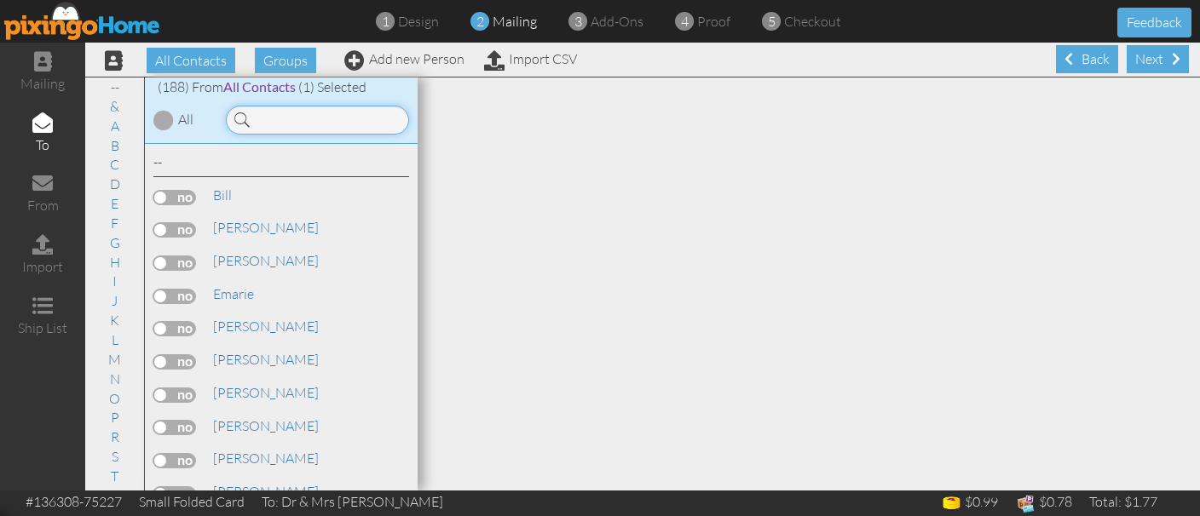
click at [279, 128] on input at bounding box center [317, 120] width 183 height 29
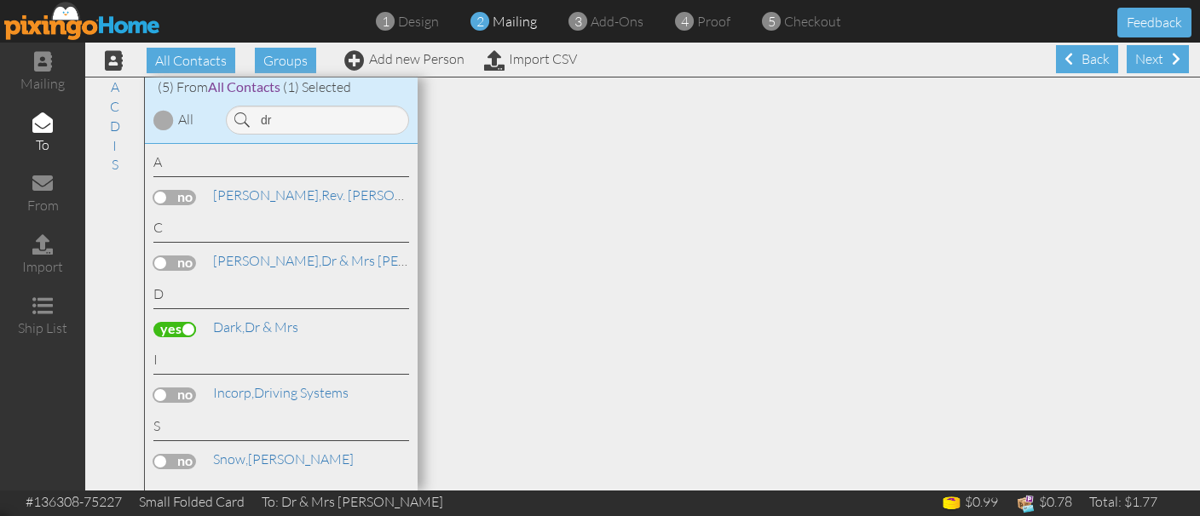
click at [165, 325] on label at bounding box center [174, 329] width 43 height 15
click at [0, 0] on input "checkbox" at bounding box center [0, 0] width 0 height 0
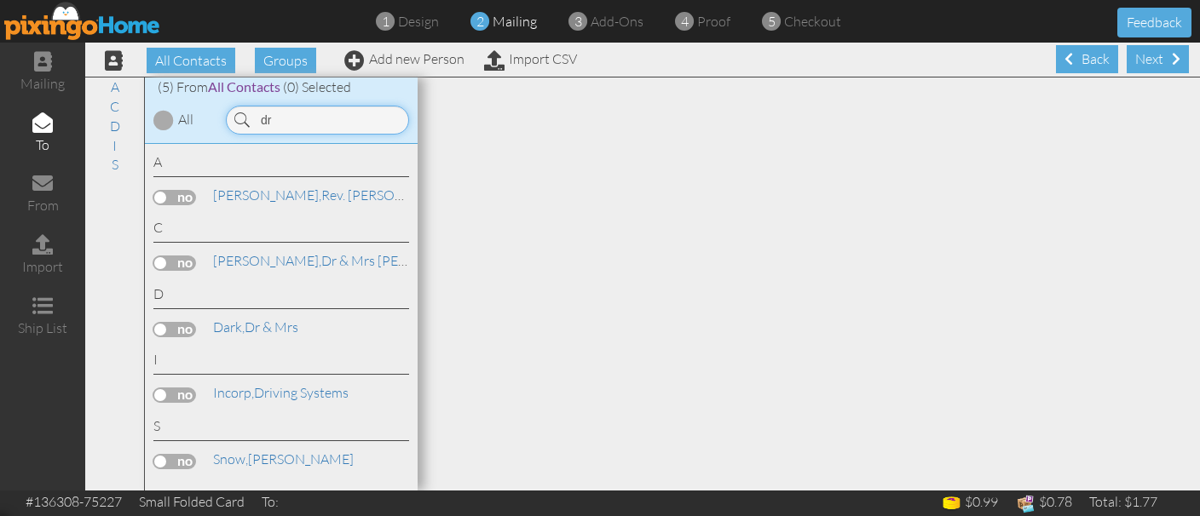
click at [254, 122] on input "dr" at bounding box center [317, 120] width 183 height 29
drag, startPoint x: 254, startPoint y: 122, endPoint x: 290, endPoint y: 124, distance: 35.8
click at [290, 124] on input "dr" at bounding box center [317, 120] width 183 height 29
click at [301, 122] on input "dr" at bounding box center [317, 120] width 183 height 29
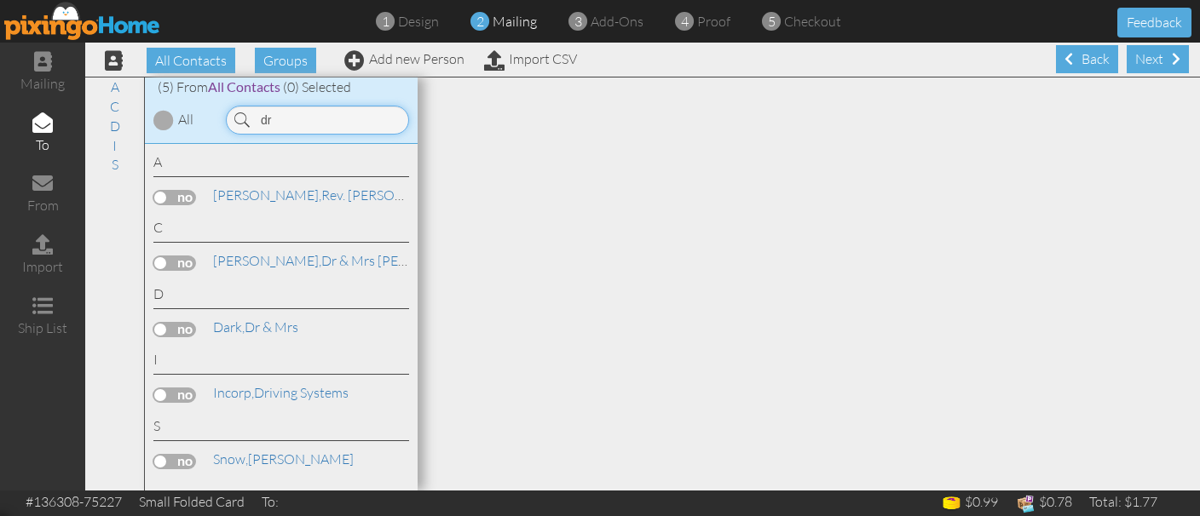
click at [301, 122] on input "dr" at bounding box center [317, 120] width 183 height 29
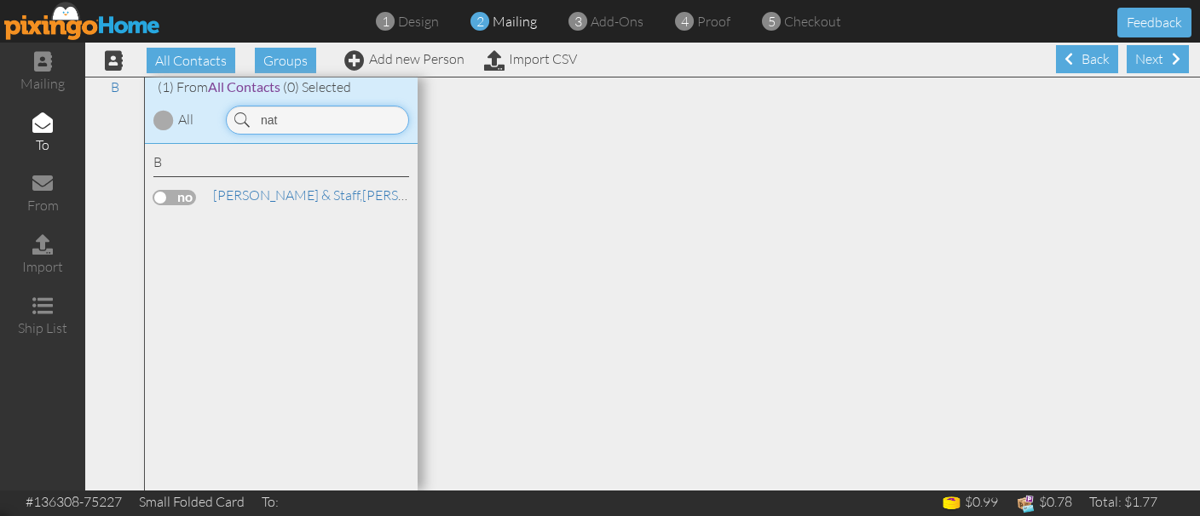
type input "nat"
click at [155, 198] on label at bounding box center [174, 197] width 43 height 15
click at [0, 0] on input "checkbox" at bounding box center [0, 0] width 0 height 0
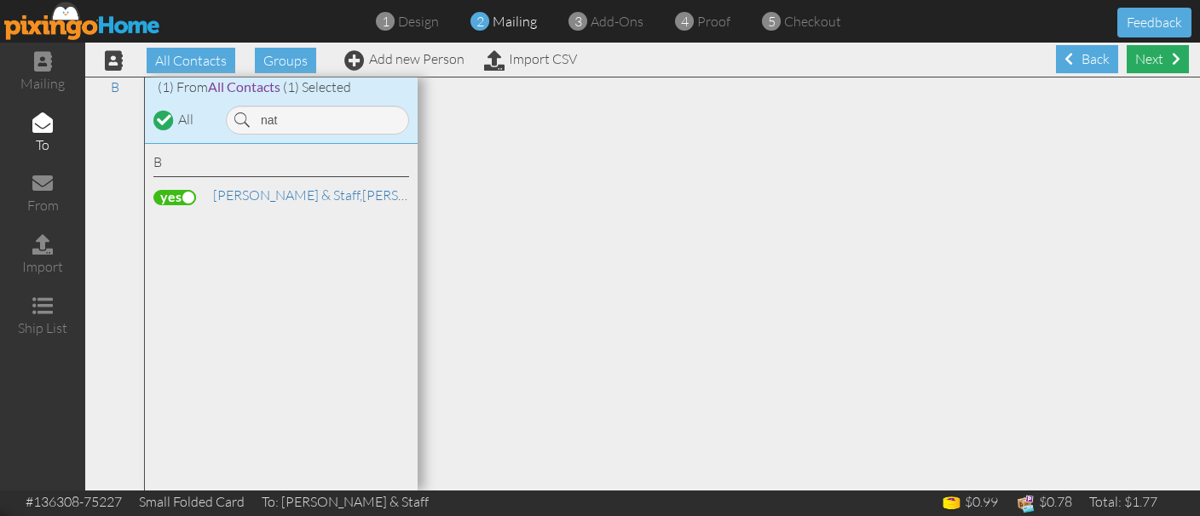
click at [1150, 55] on div "Next" at bounding box center [1158, 59] width 62 height 28
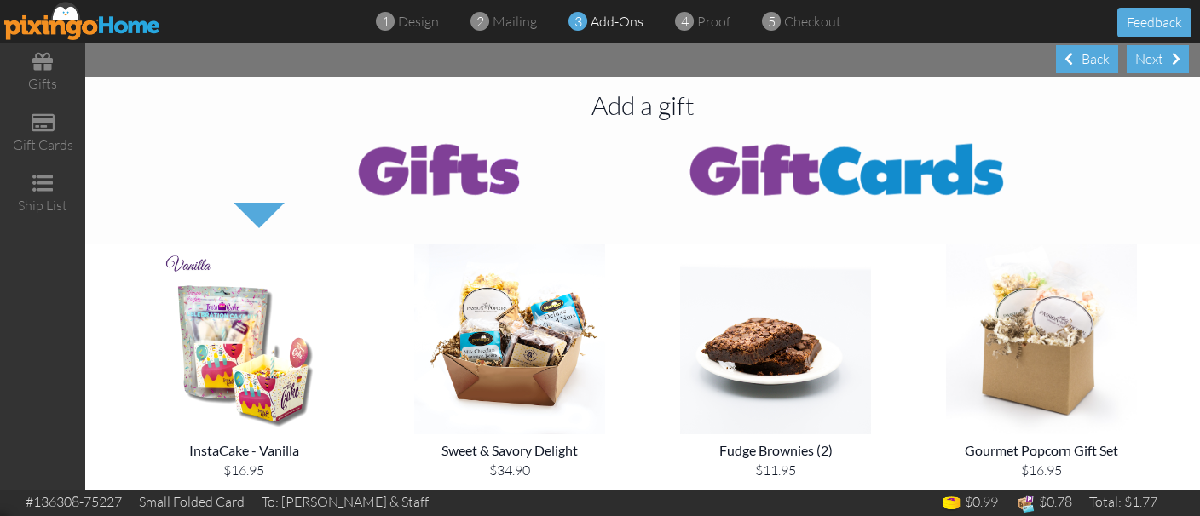
click at [1150, 55] on div "Next" at bounding box center [1158, 59] width 62 height 28
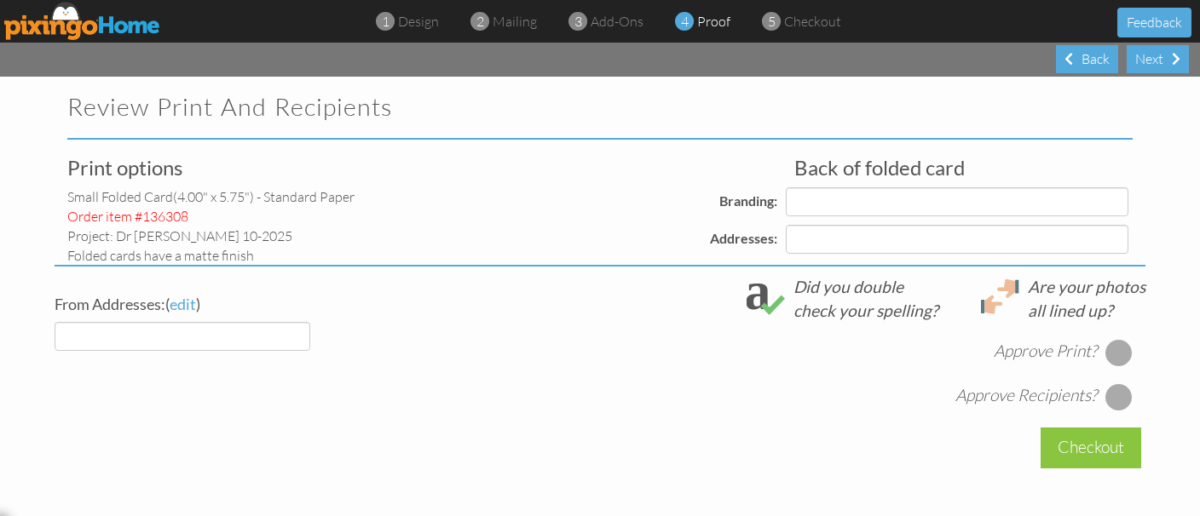
select select "object:4445"
select select "object:4451"
select select "object:4448"
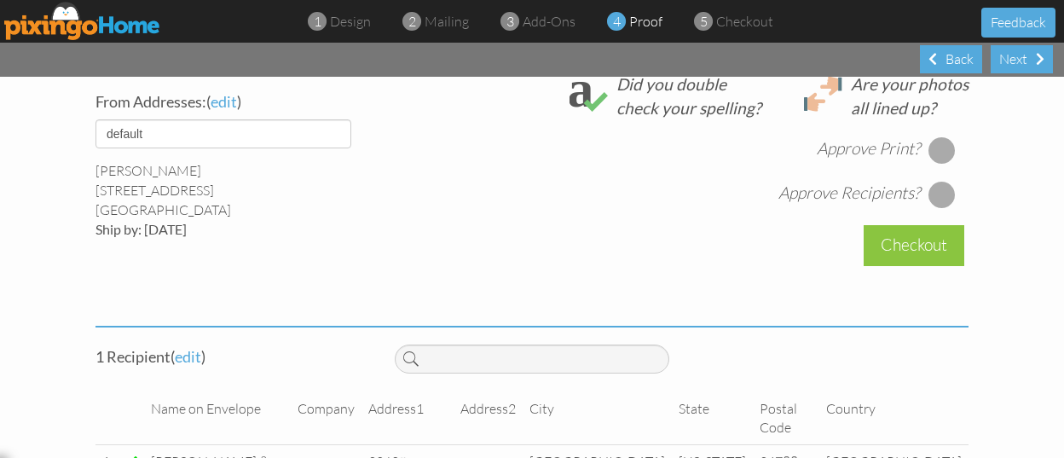
scroll to position [704, 0]
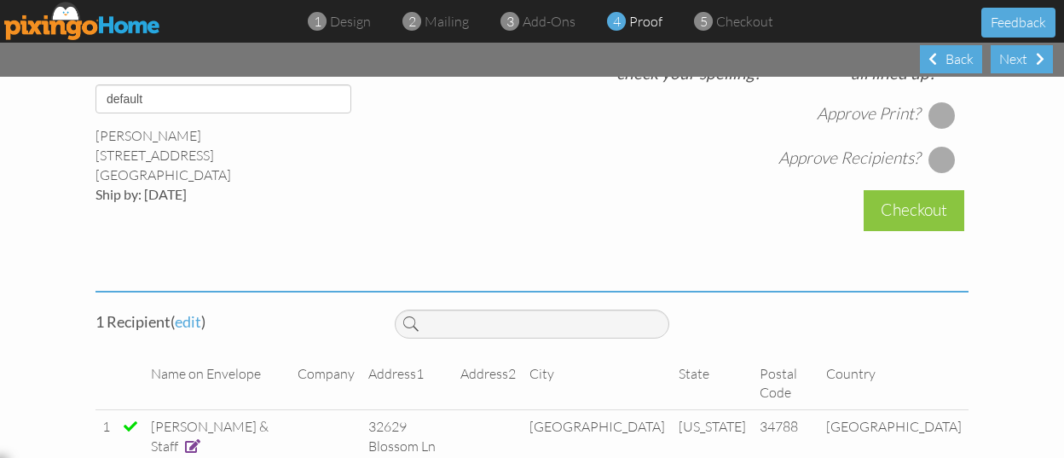
click at [937, 118] on div at bounding box center [941, 114] width 27 height 27
click at [939, 161] on div at bounding box center [941, 159] width 27 height 27
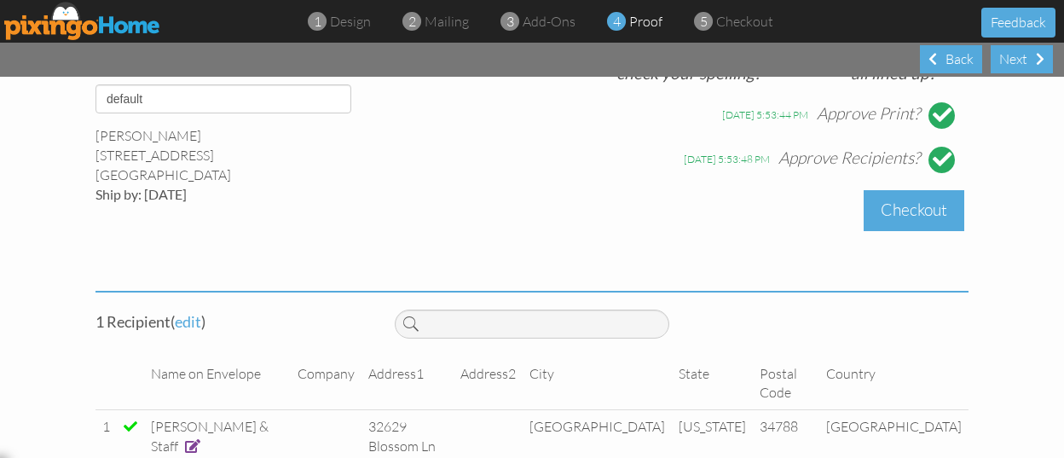
click at [928, 210] on div "Checkout" at bounding box center [913, 210] width 101 height 40
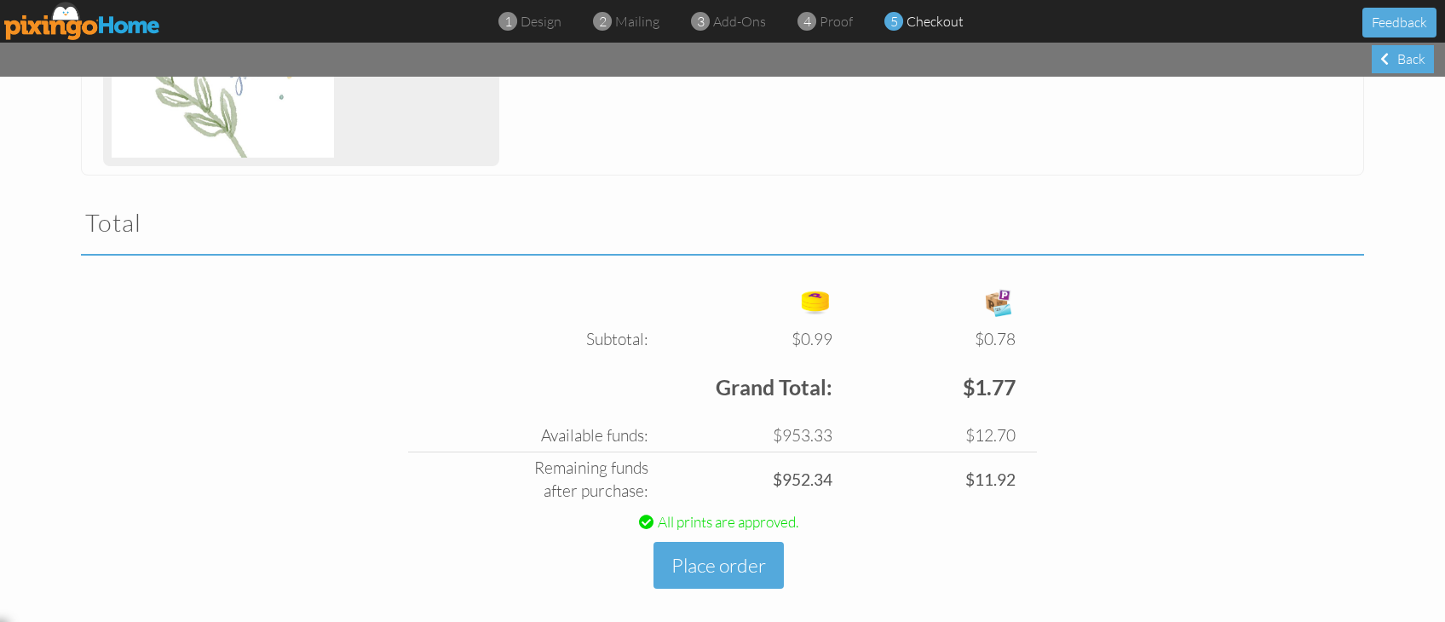
scroll to position [476, 0]
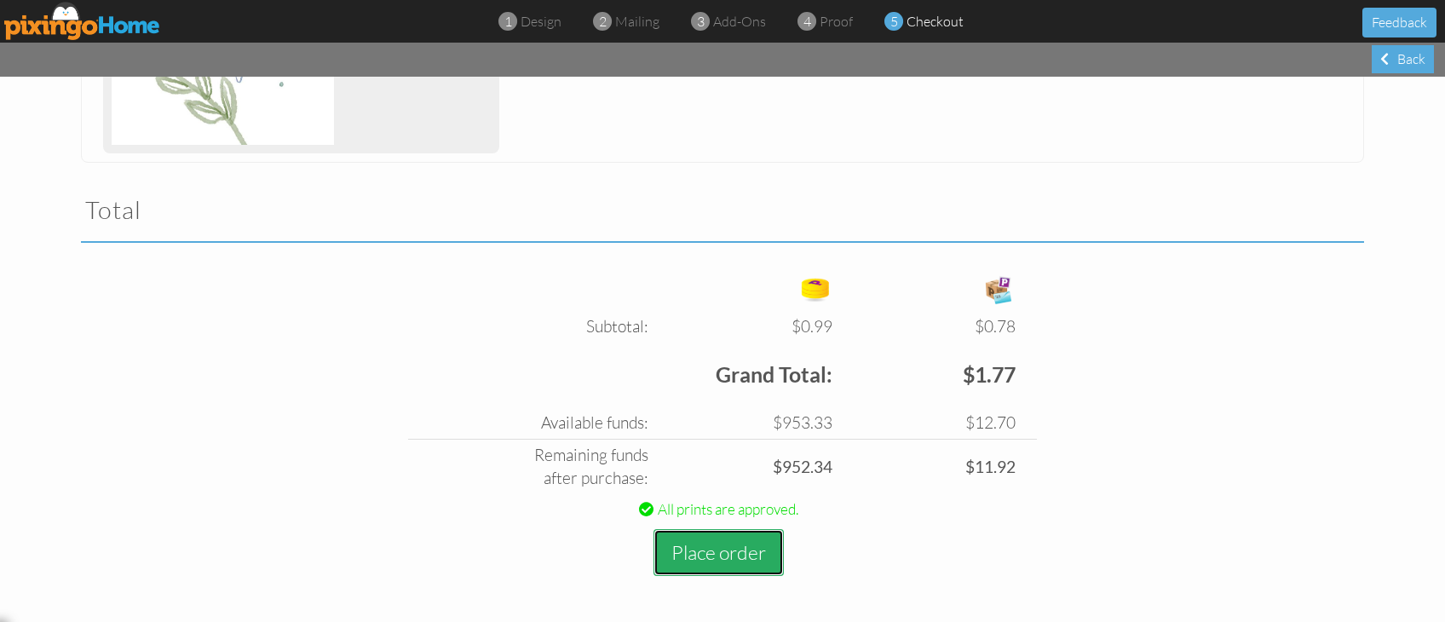
click at [679, 516] on button "Place order" at bounding box center [719, 552] width 130 height 47
